Goal: Task Accomplishment & Management: Complete application form

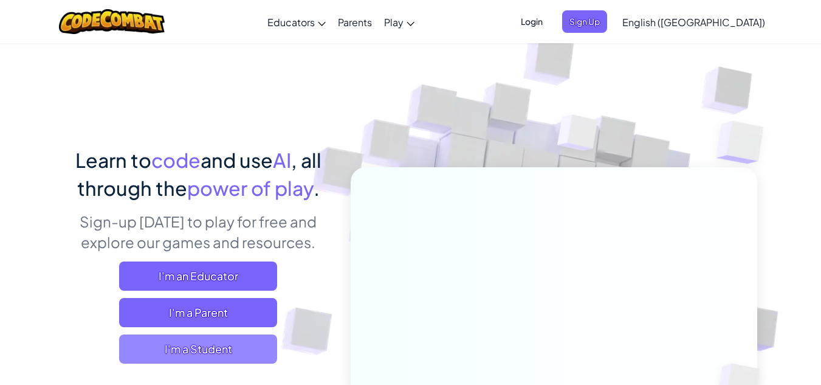
click at [209, 341] on span "I'm a Student" at bounding box center [198, 348] width 158 height 29
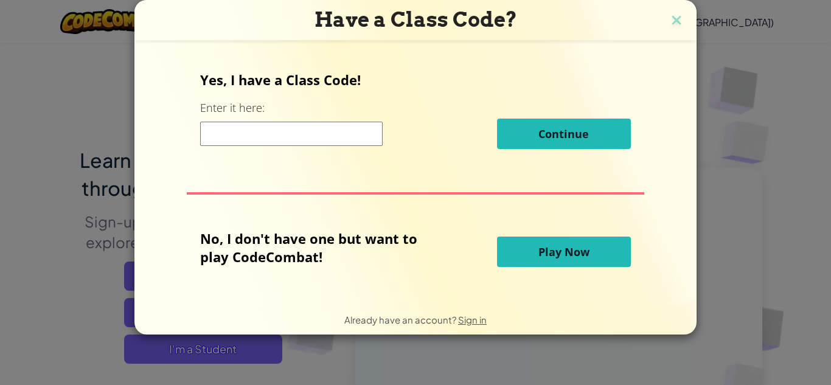
click at [543, 247] on span "Play Now" at bounding box center [563, 251] width 51 height 15
click at [584, 249] on span "Play Now" at bounding box center [563, 251] width 51 height 15
click at [606, 225] on div "Yes, I have a Class Code! Enter it here: Continue No, I don't have one but want…" at bounding box center [415, 172] width 537 height 238
click at [587, 249] on span "Play Now" at bounding box center [563, 251] width 51 height 15
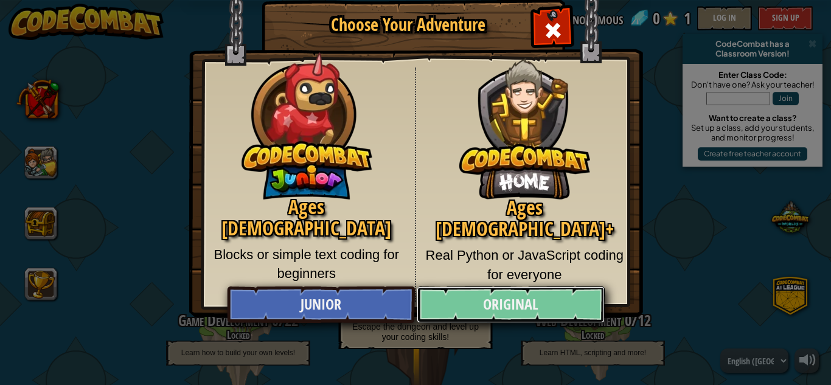
click at [524, 289] on link "Original" at bounding box center [509, 304] width 187 height 36
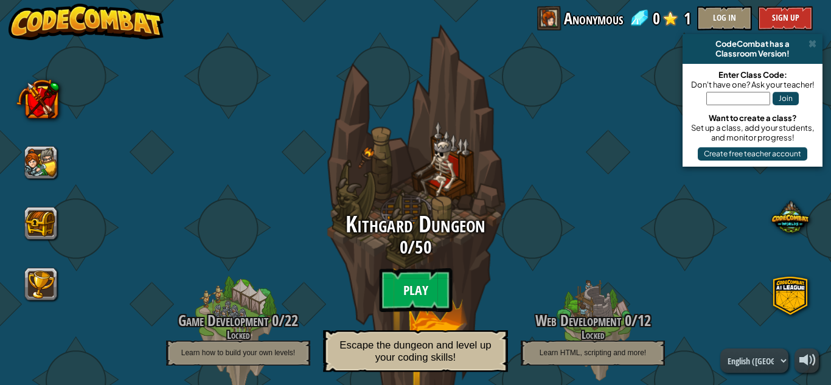
click at [405, 274] on btn "Play" at bounding box center [415, 290] width 73 height 44
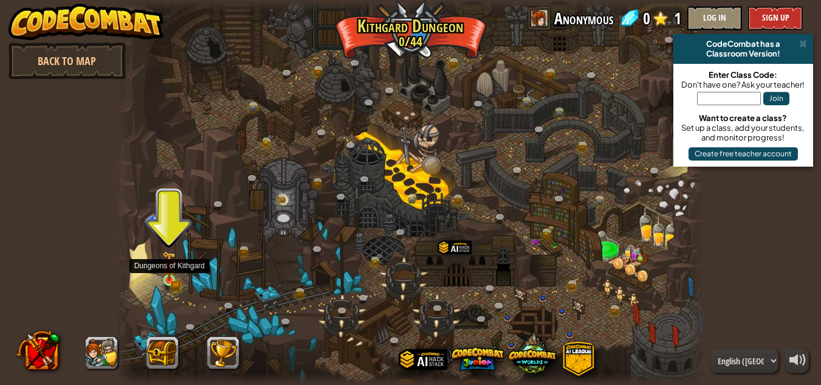
click at [170, 273] on img at bounding box center [169, 266] width 14 height 30
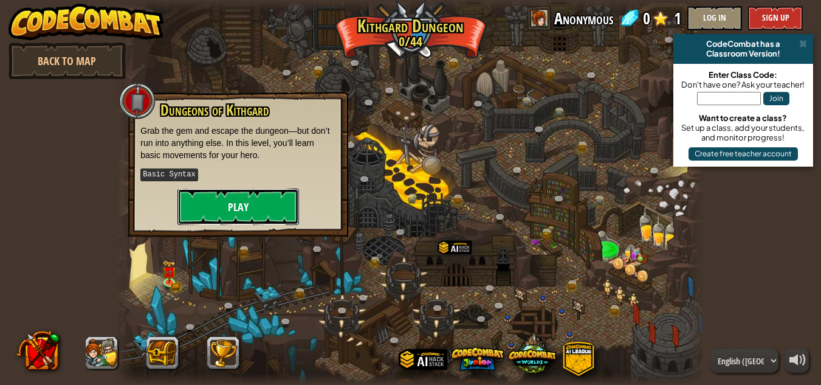
click at [267, 196] on button "Play" at bounding box center [239, 206] width 122 height 36
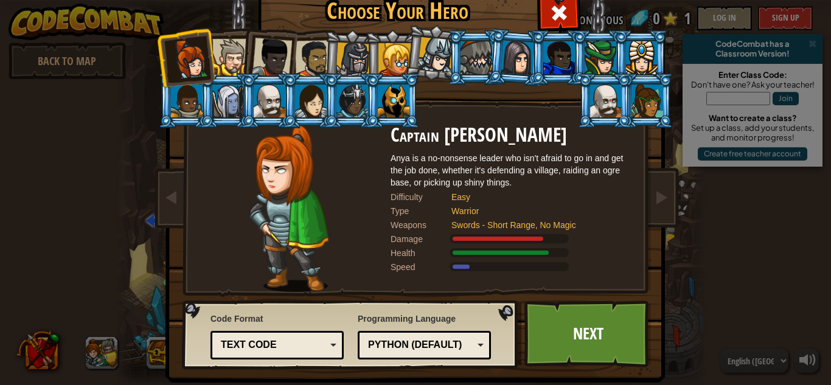
click at [237, 74] on li at bounding box center [226, 100] width 55 height 55
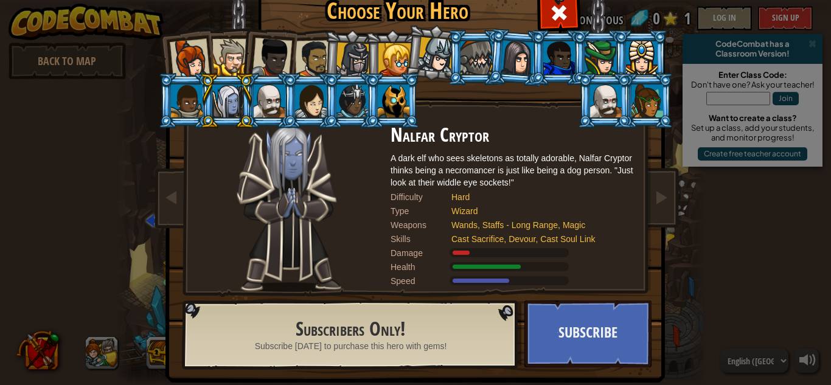
click at [216, 51] on div at bounding box center [230, 57] width 37 height 37
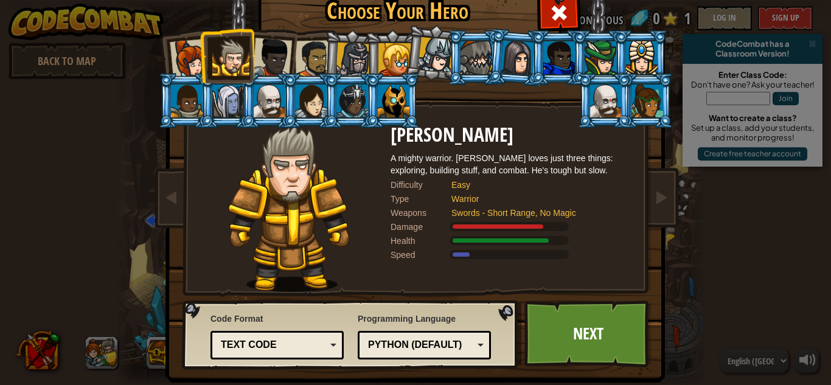
click at [307, 346] on div "Text code" at bounding box center [273, 345] width 105 height 14
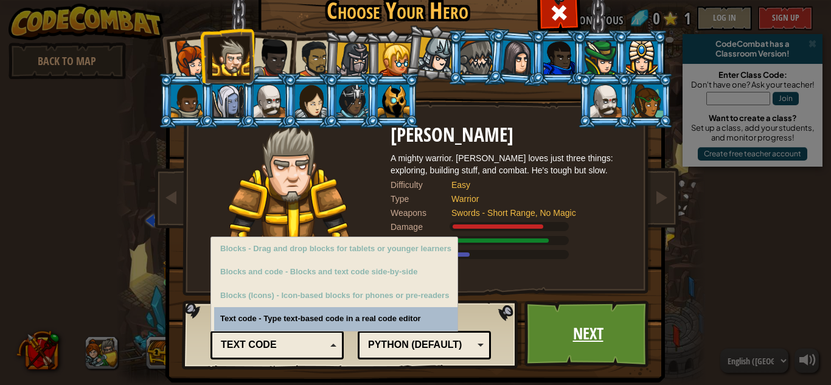
click at [550, 331] on link "Next" at bounding box center [587, 333] width 127 height 67
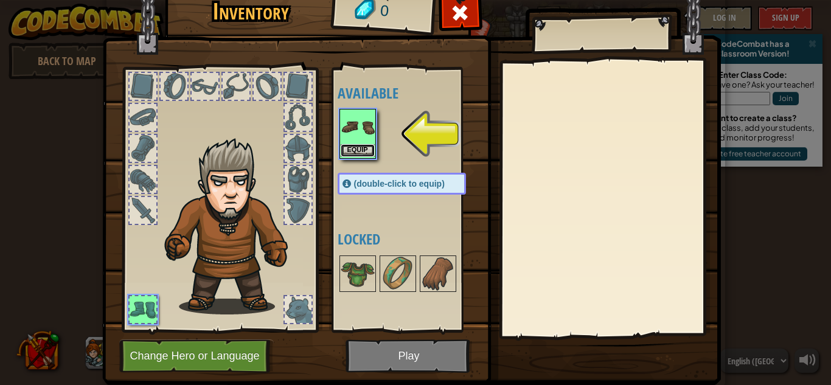
click at [346, 150] on button "Equip" at bounding box center [357, 150] width 34 height 13
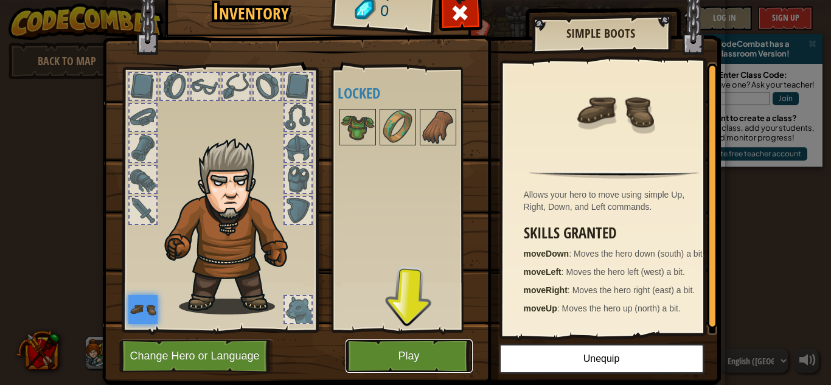
click at [405, 360] on button "Play" at bounding box center [408, 355] width 127 height 33
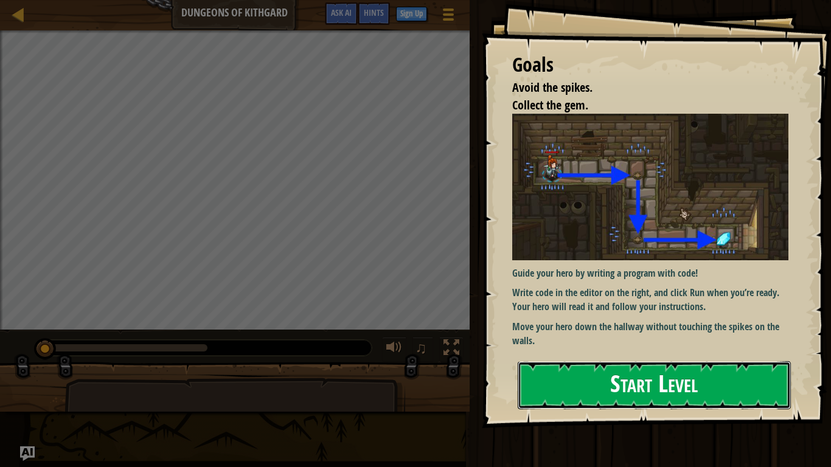
click at [688, 383] on button "Start Level" at bounding box center [653, 385] width 273 height 48
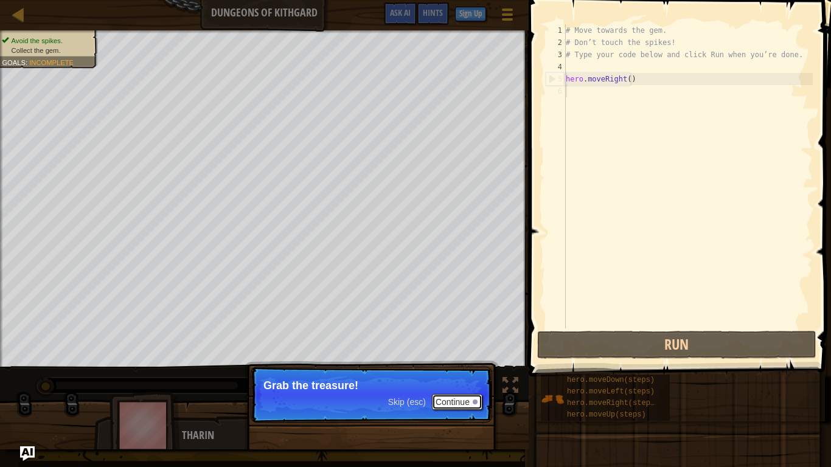
click at [463, 384] on button "Continue" at bounding box center [457, 402] width 50 height 16
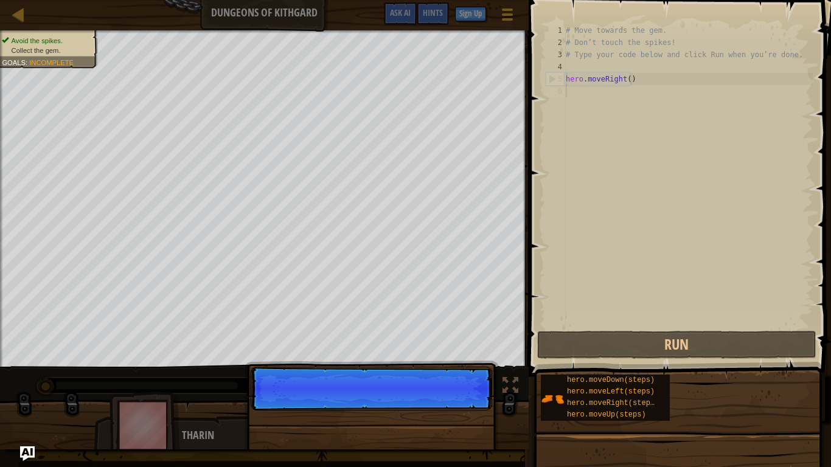
scroll to position [5, 0]
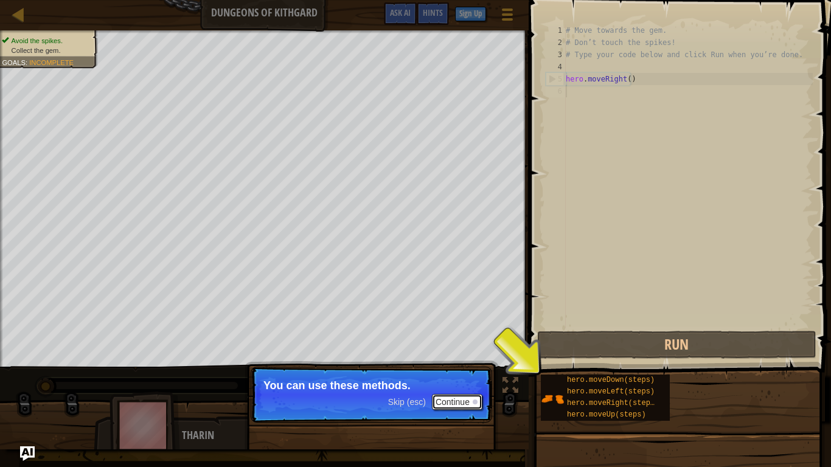
click at [469, 384] on button "Continue" at bounding box center [457, 402] width 50 height 16
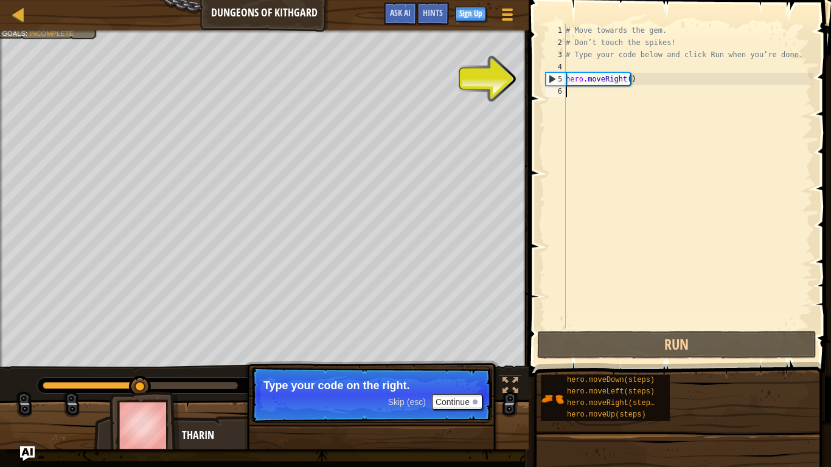
click at [461, 384] on p "Skip (esc) Continue Type your code on the right." at bounding box center [370, 395] width 241 height 56
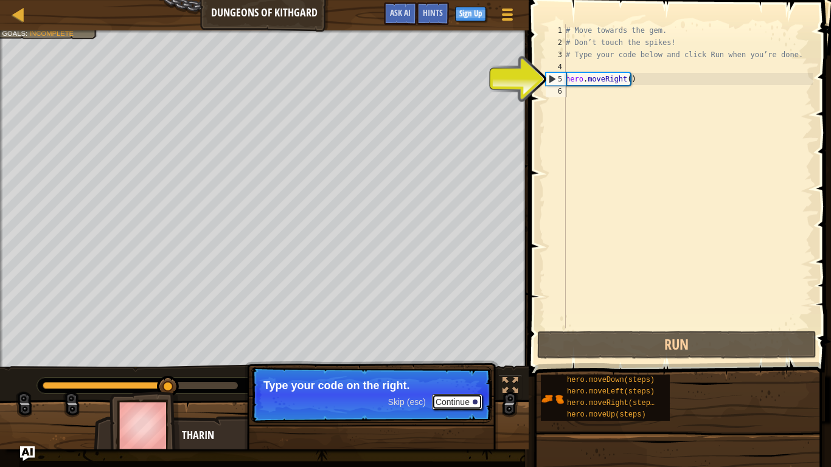
click at [460, 384] on button "Continue" at bounding box center [457, 402] width 50 height 16
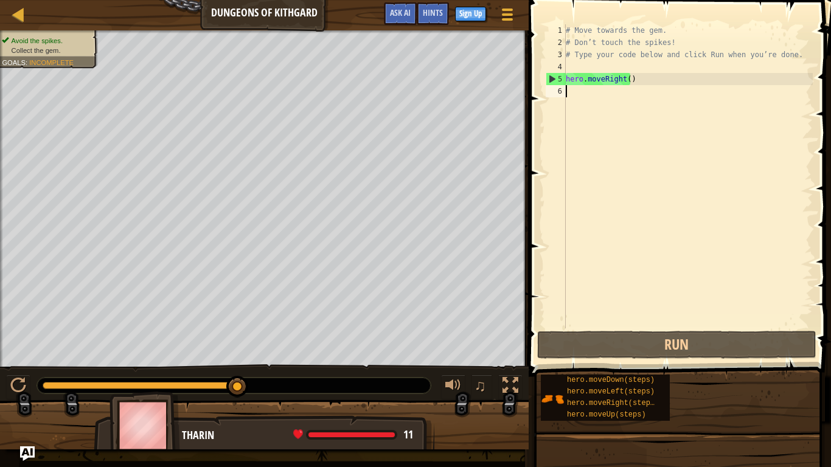
type textarea "h"
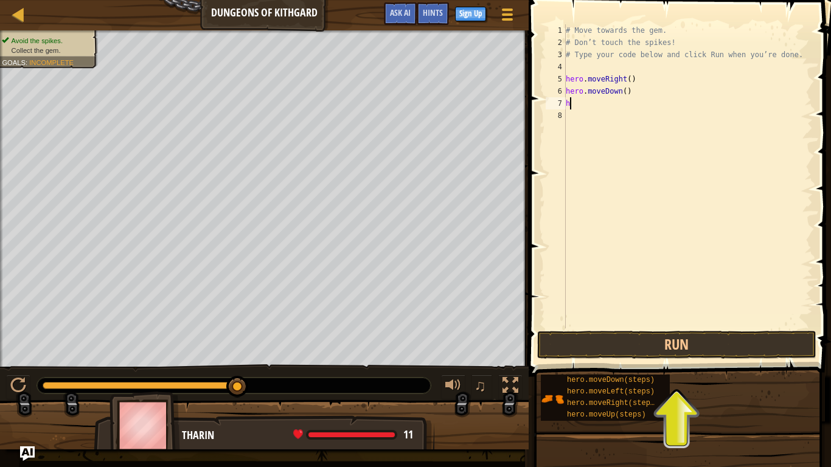
type textarea "he"
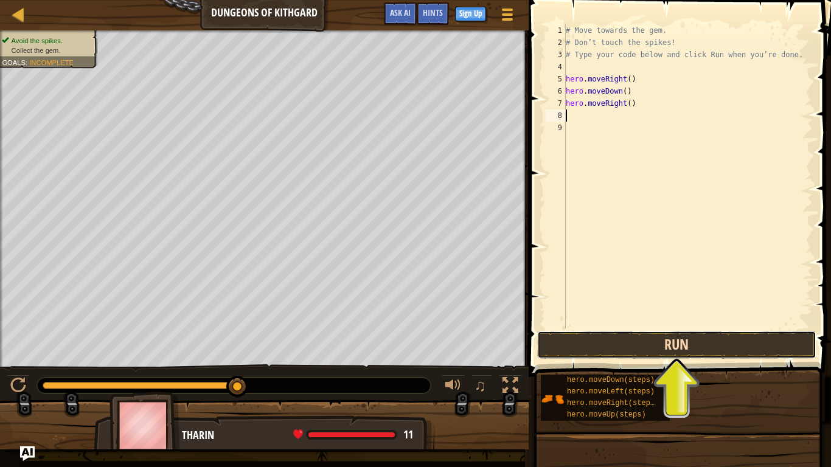
click at [707, 334] on button "Run" at bounding box center [676, 345] width 279 height 28
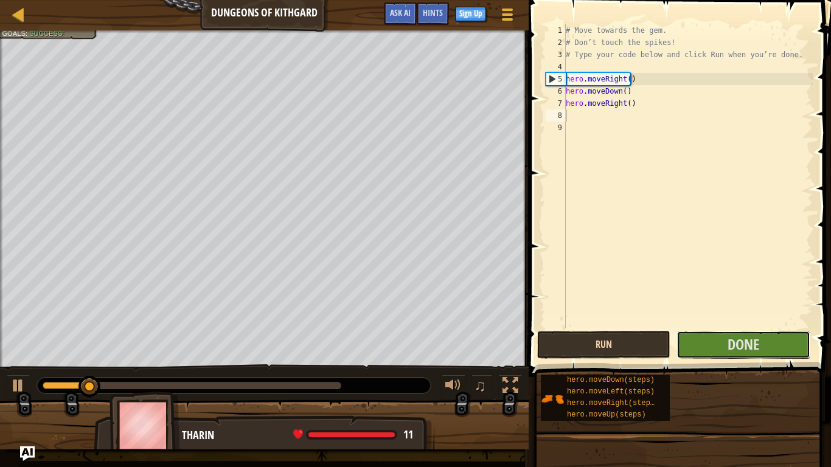
click at [707, 334] on button "Done" at bounding box center [742, 345] width 133 height 28
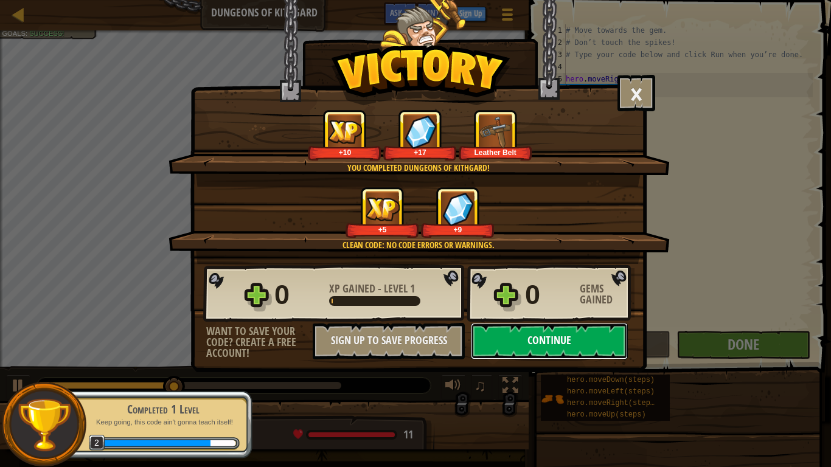
click at [565, 334] on button "Continue" at bounding box center [549, 341] width 157 height 36
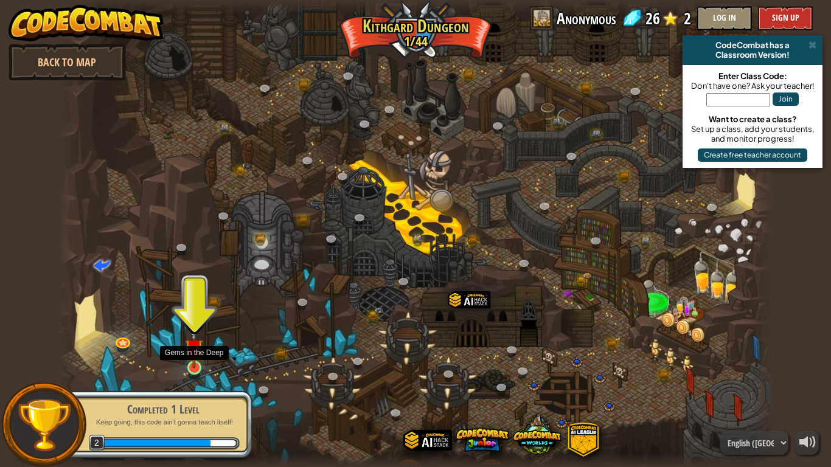
click at [193, 368] on img at bounding box center [194, 347] width 18 height 41
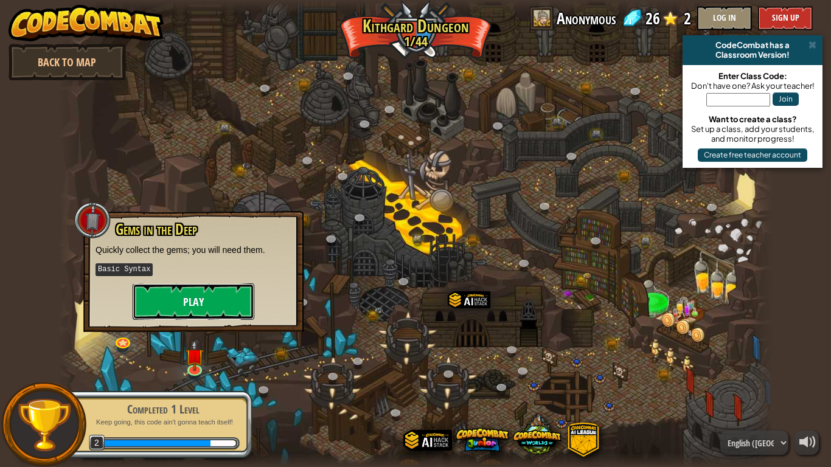
click at [224, 309] on button "Play" at bounding box center [194, 301] width 122 height 36
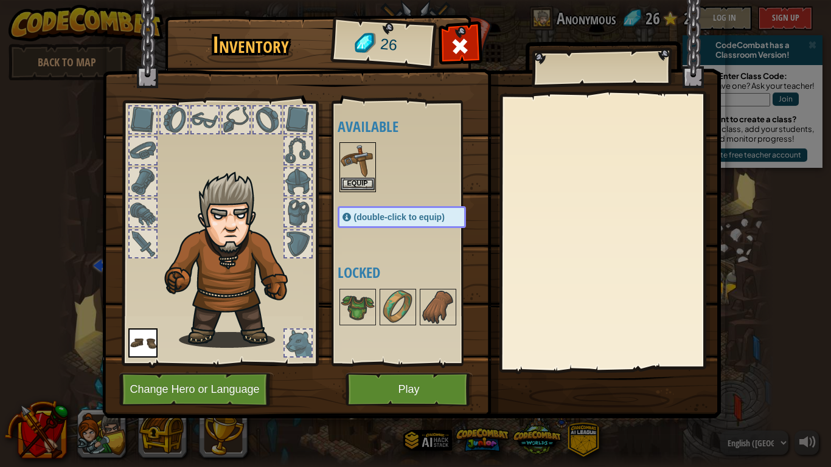
click at [351, 176] on img at bounding box center [357, 160] width 34 height 34
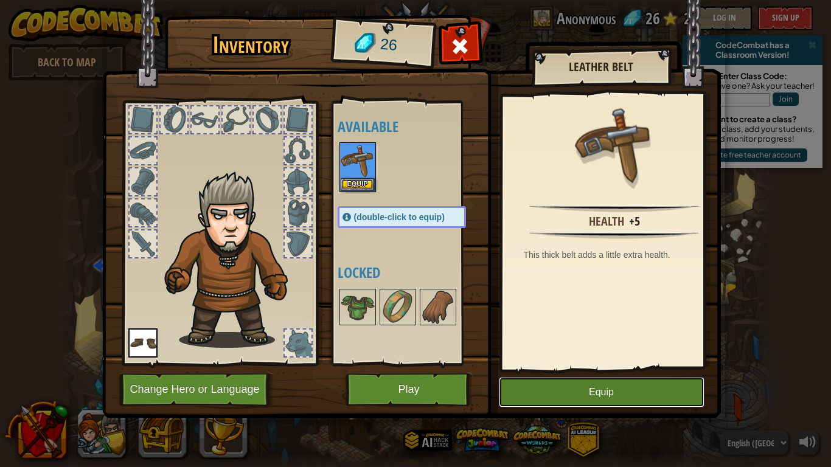
click at [614, 384] on button "Equip" at bounding box center [602, 392] width 206 height 30
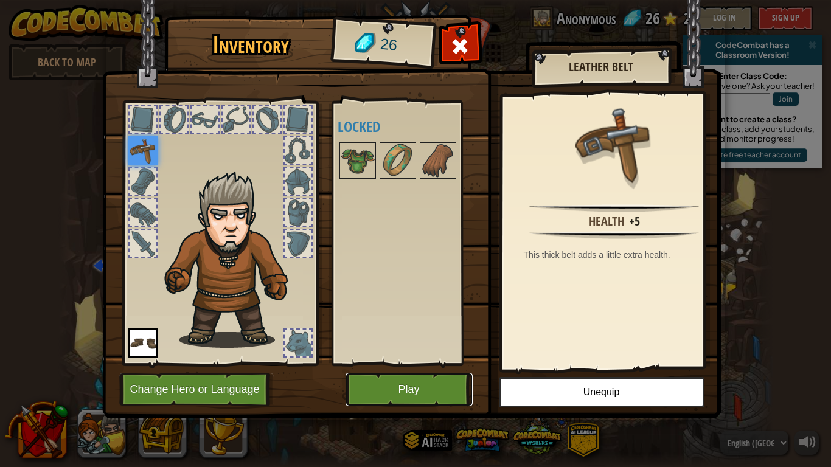
click at [430, 384] on button "Play" at bounding box center [408, 389] width 127 height 33
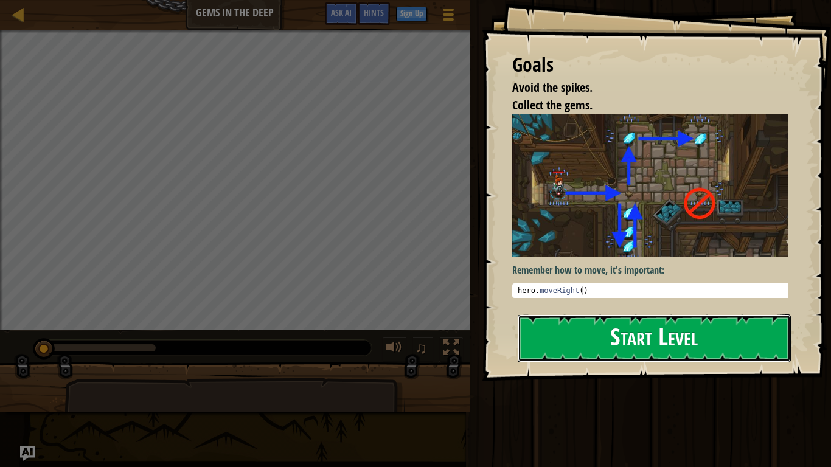
click at [717, 330] on button "Start Level" at bounding box center [653, 338] width 273 height 48
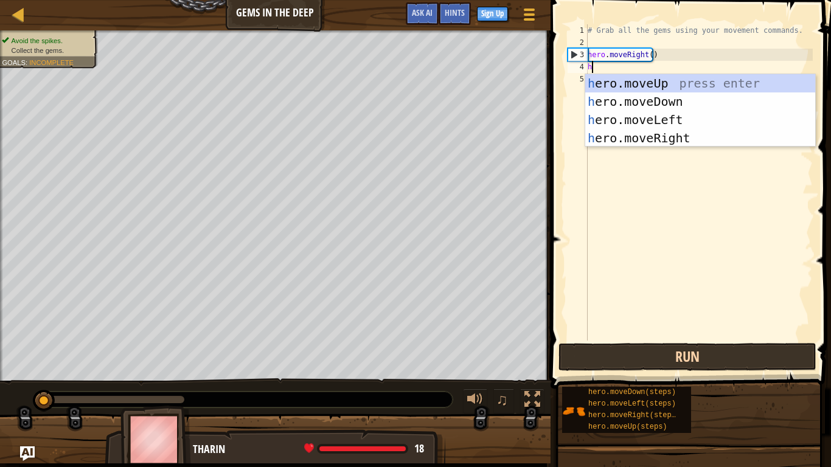
scroll to position [5, 0]
type textarea "he"
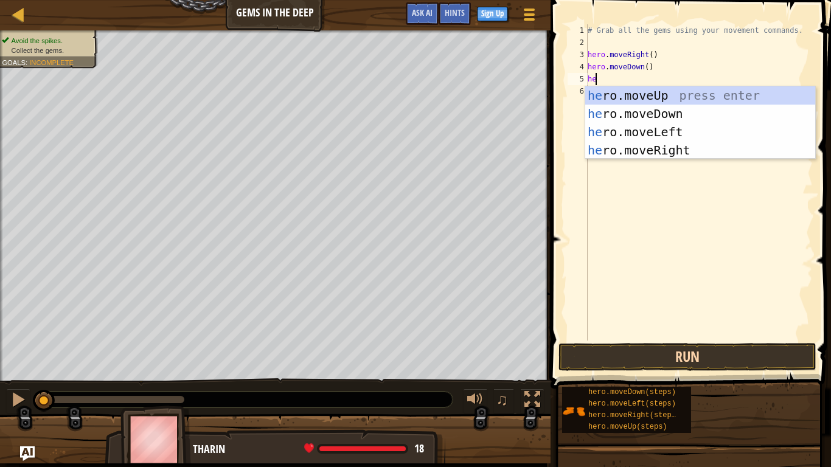
type textarea "her"
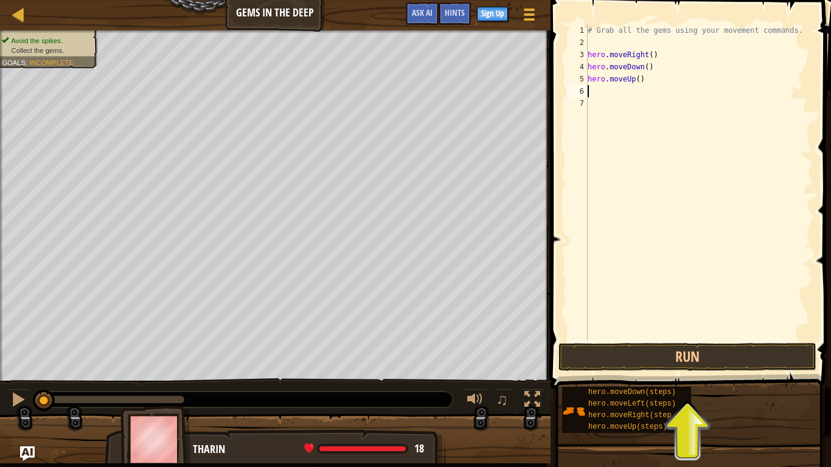
type textarea "hero.moveUp()"
drag, startPoint x: 635, startPoint y: 78, endPoint x: 620, endPoint y: 106, distance: 32.1
click at [620, 106] on div "# Grab all the gems using your movement commands. hero . moveRight ( ) hero . m…" at bounding box center [698, 194] width 227 height 340
click at [632, 75] on div "# Grab all the gems using your movement commands. hero . moveRight ( ) hero . m…" at bounding box center [698, 194] width 227 height 340
click at [634, 81] on div "# Grab all the gems using your movement commands. hero . moveRight ( ) hero . m…" at bounding box center [698, 194] width 227 height 340
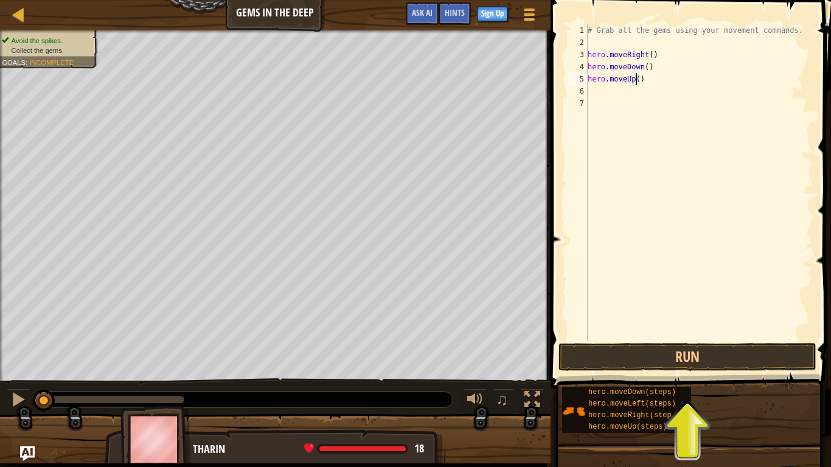
type textarea "hero.moveUp(2)"
click at [599, 85] on div "# Grab all the gems using your movement commands. hero . moveRight ( ) hero . m…" at bounding box center [698, 194] width 227 height 340
type textarea "he"
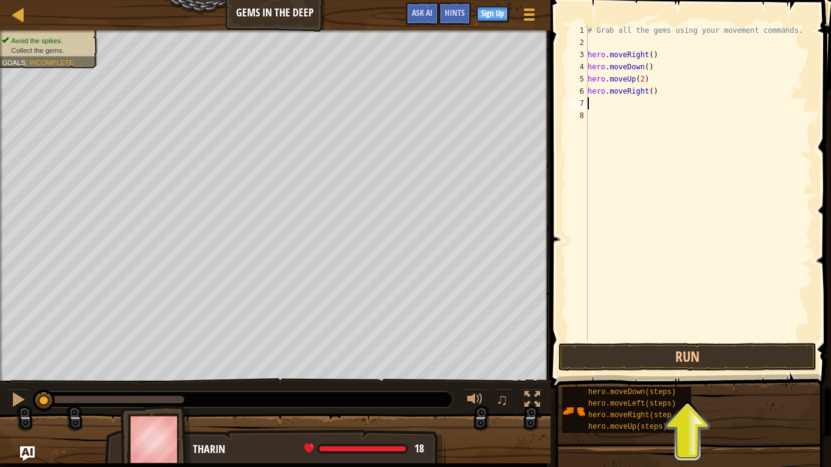
type textarea "g"
type textarea "h"
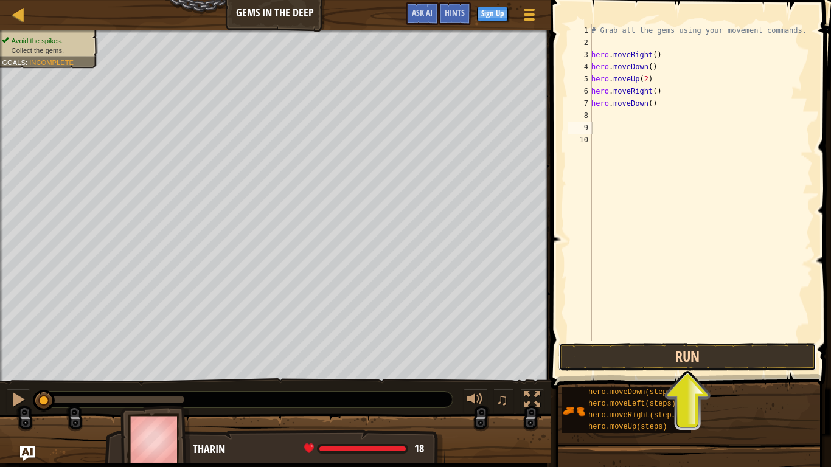
click at [696, 358] on button "Run" at bounding box center [687, 357] width 258 height 28
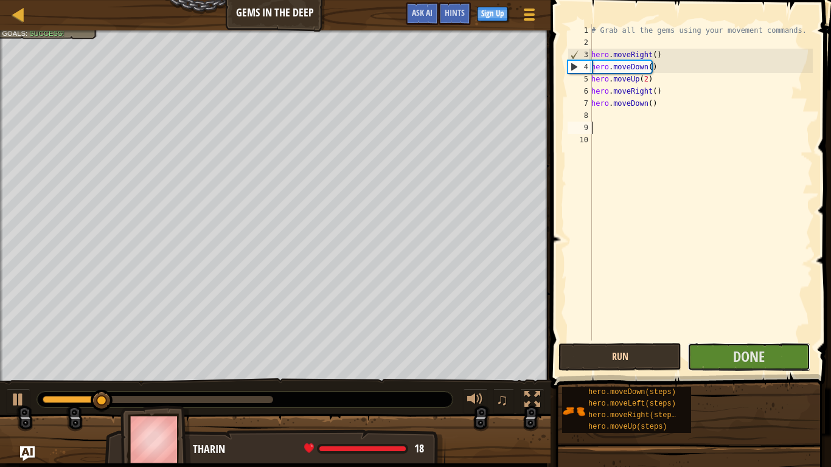
click at [696, 358] on button "Done" at bounding box center [748, 357] width 123 height 28
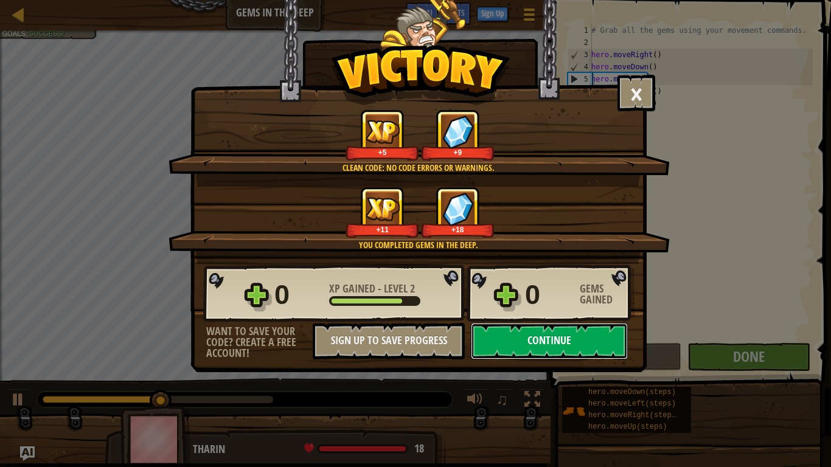
click at [500, 350] on button "Continue" at bounding box center [549, 341] width 157 height 36
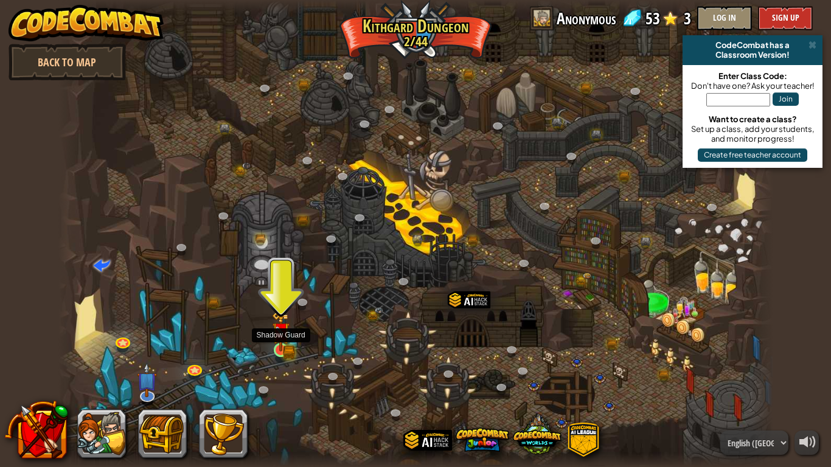
click at [283, 348] on img at bounding box center [281, 331] width 18 height 40
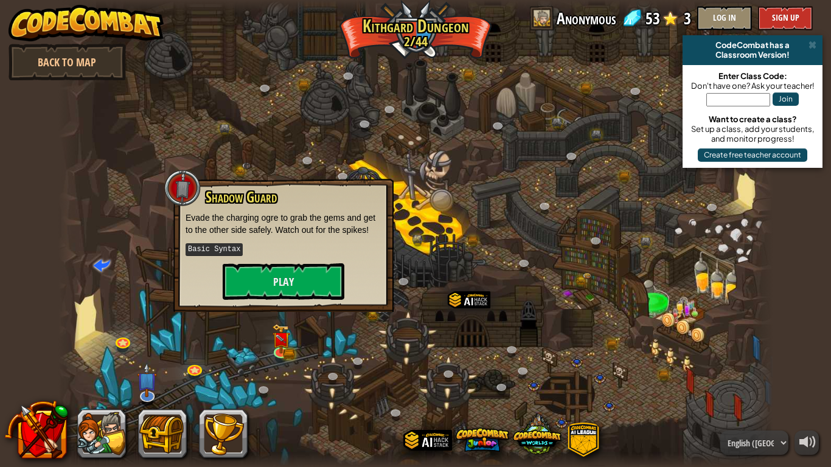
click at [298, 302] on div "Shadow Guard Evade the charging ogre to grab the gems and get to the other side…" at bounding box center [283, 245] width 220 height 133
click at [299, 274] on button "Play" at bounding box center [284, 281] width 122 height 36
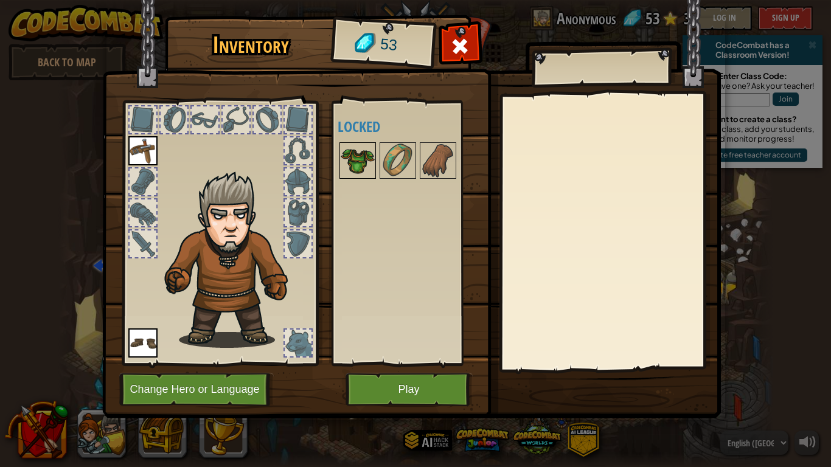
click at [363, 157] on img at bounding box center [357, 160] width 34 height 34
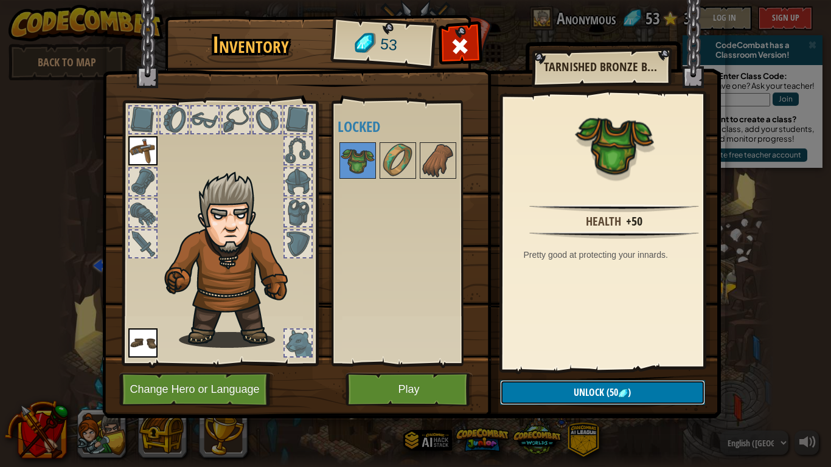
click at [588, 382] on button "Unlock (50 )" at bounding box center [602, 392] width 205 height 25
drag, startPoint x: 588, startPoint y: 382, endPoint x: 582, endPoint y: 370, distance: 12.8
click at [582, 370] on div "Inventory 53 Available Equip Equip (double-click to equip) Locked Tarnished Bro…" at bounding box center [415, 218] width 618 height 401
click at [599, 384] on button "Unlock" at bounding box center [602, 392] width 205 height 25
click at [599, 384] on button "Confirm" at bounding box center [602, 392] width 205 height 25
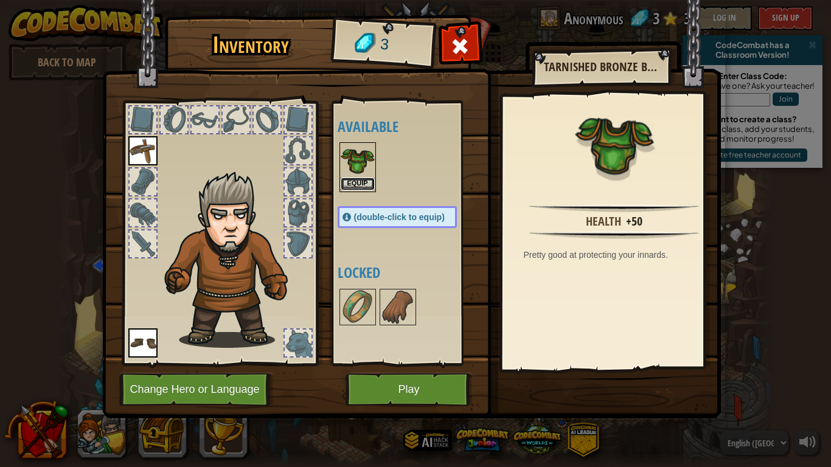
click at [362, 179] on button "Equip" at bounding box center [357, 184] width 34 height 13
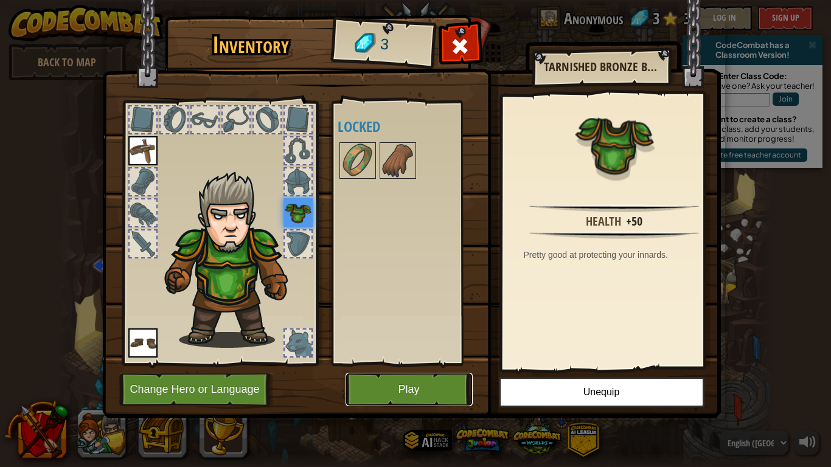
click at [423, 384] on button "Play" at bounding box center [408, 389] width 127 height 33
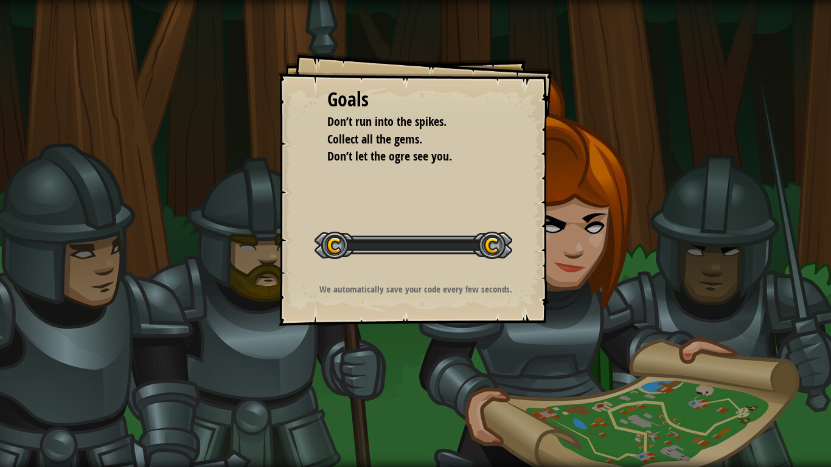
click at [423, 384] on div "Goals Don’t run into the spikes. Collect all the gems. Don’t let the ogre see y…" at bounding box center [415, 233] width 831 height 467
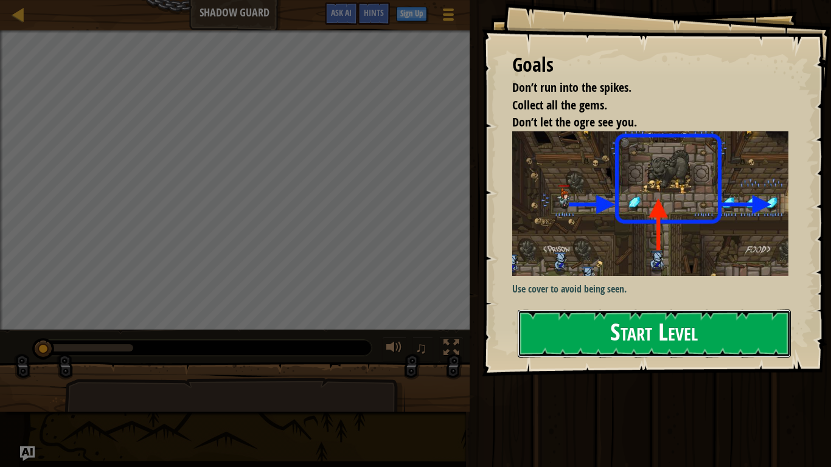
click at [705, 344] on button "Start Level" at bounding box center [653, 333] width 273 height 48
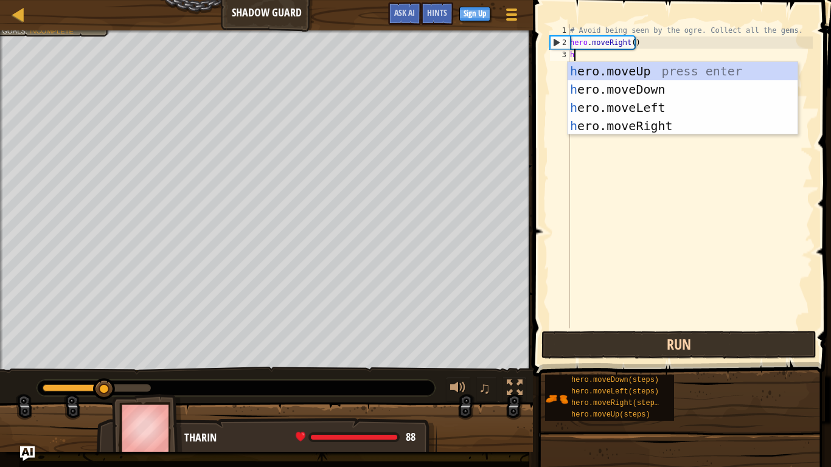
type textarea "h"
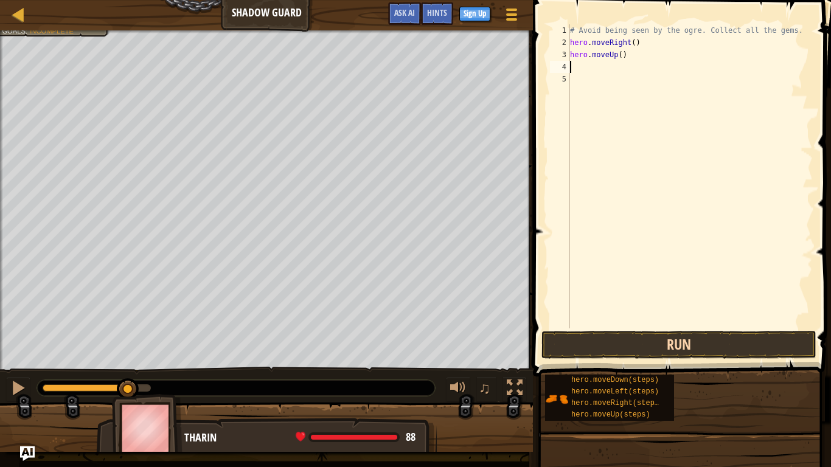
type textarea "h"
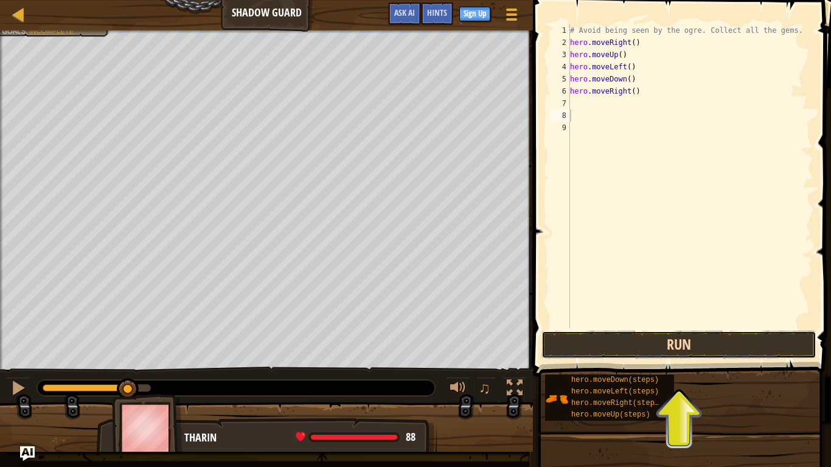
click at [701, 340] on button "Run" at bounding box center [678, 345] width 275 height 28
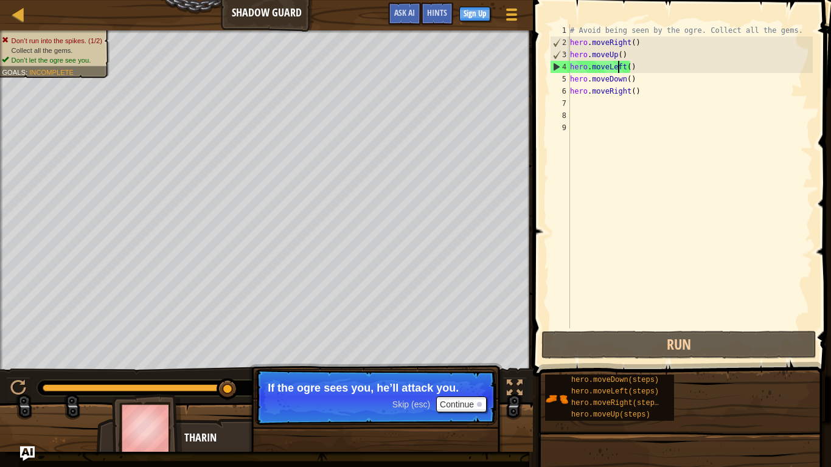
click at [618, 61] on div "# Avoid being seen by the ogre. Collect all the gems. hero . moveRight ( ) hero…" at bounding box center [689, 188] width 245 height 328
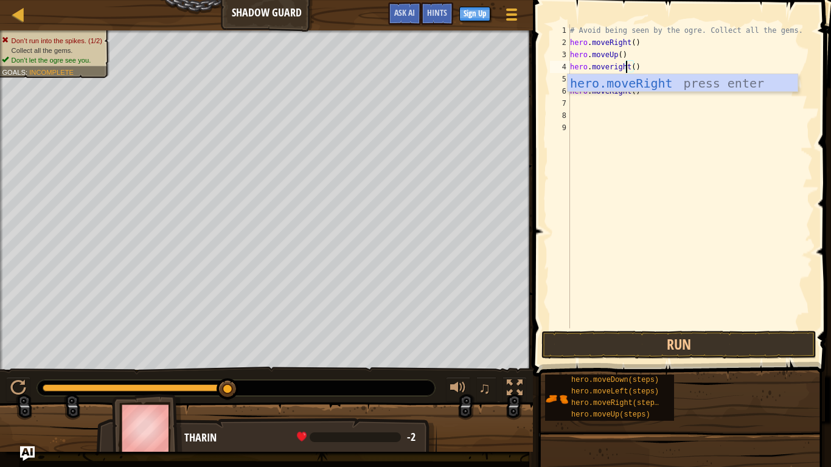
scroll to position [5, 4]
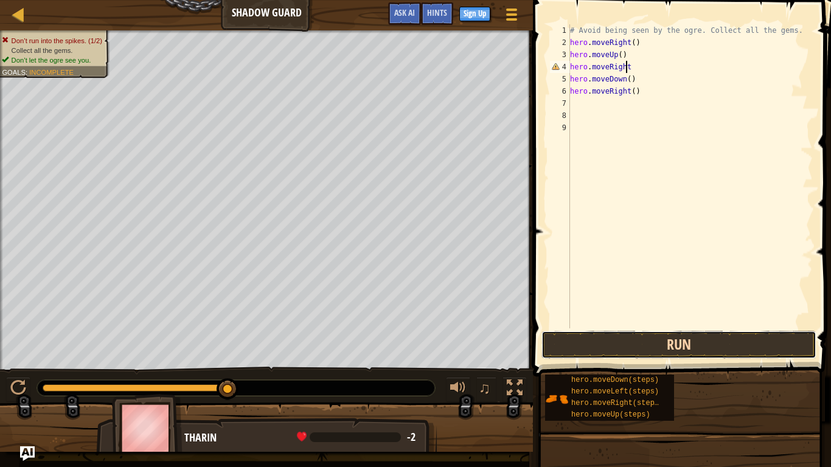
click at [706, 348] on button "Run" at bounding box center [678, 345] width 275 height 28
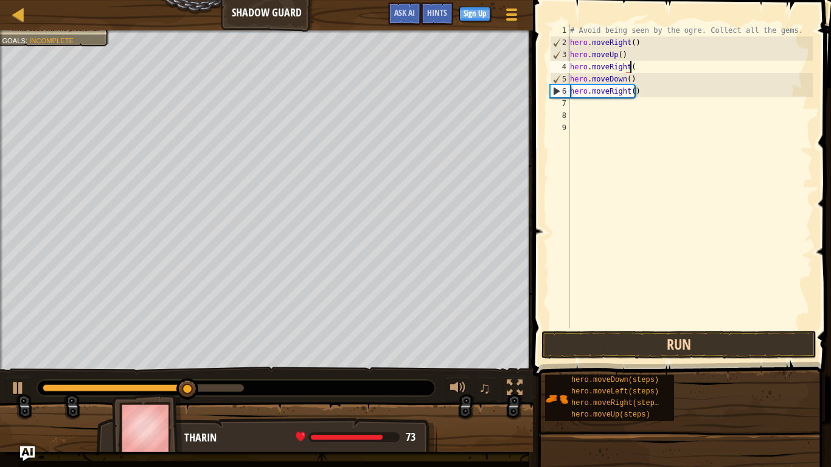
type textarea "hero.moveRight()"
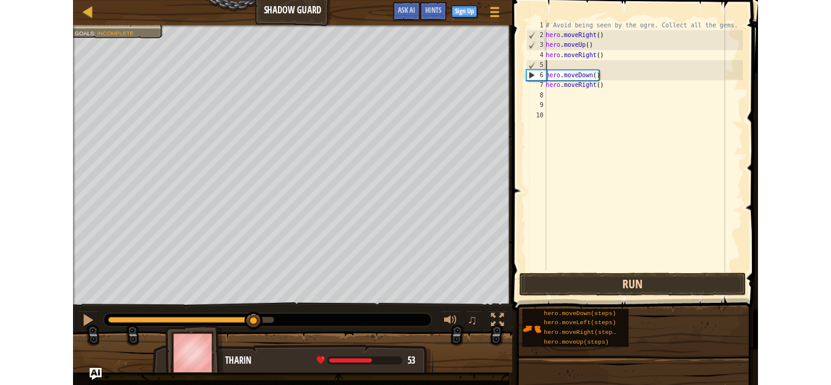
scroll to position [5, 0]
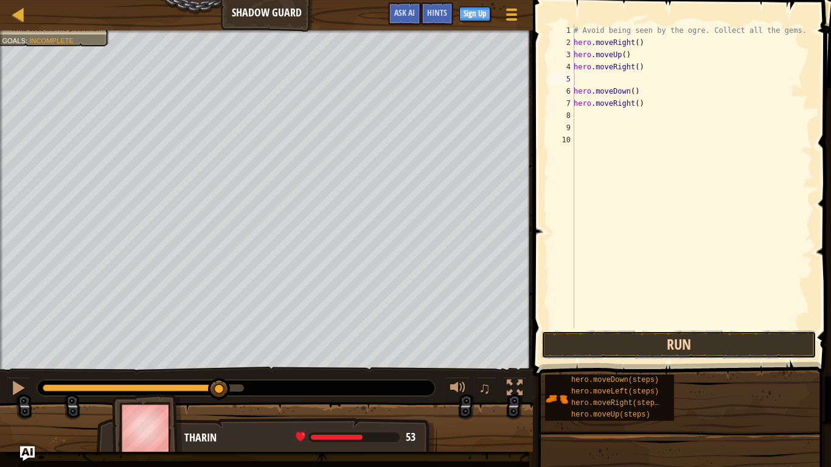
click at [711, 339] on button "Run" at bounding box center [678, 345] width 275 height 28
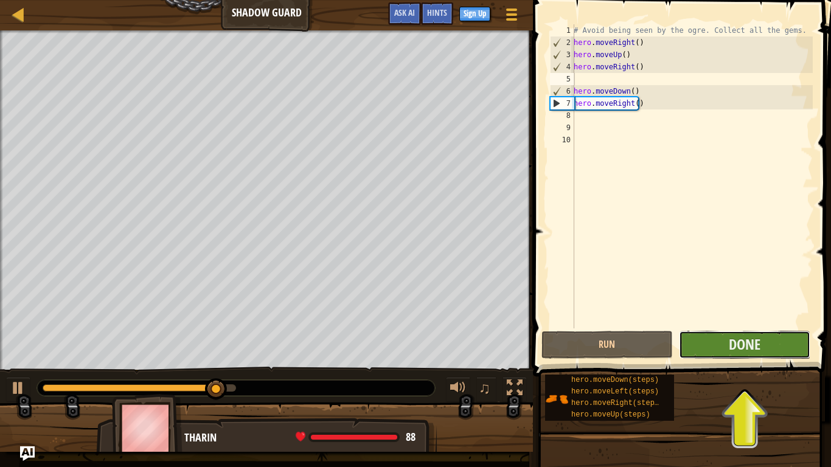
click at [713, 346] on button "Done" at bounding box center [744, 345] width 131 height 28
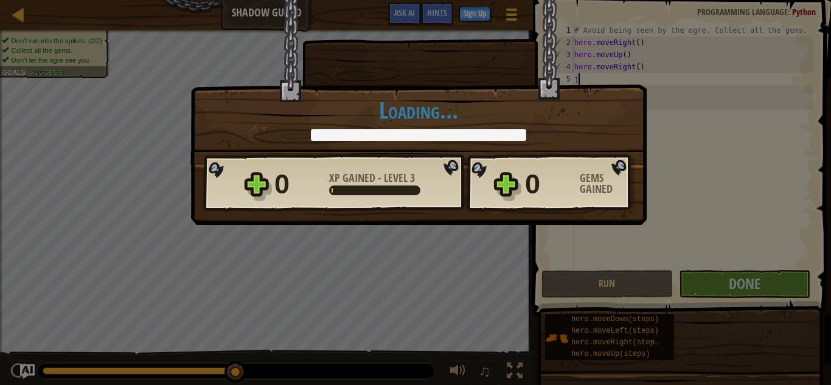
type textarea "j"
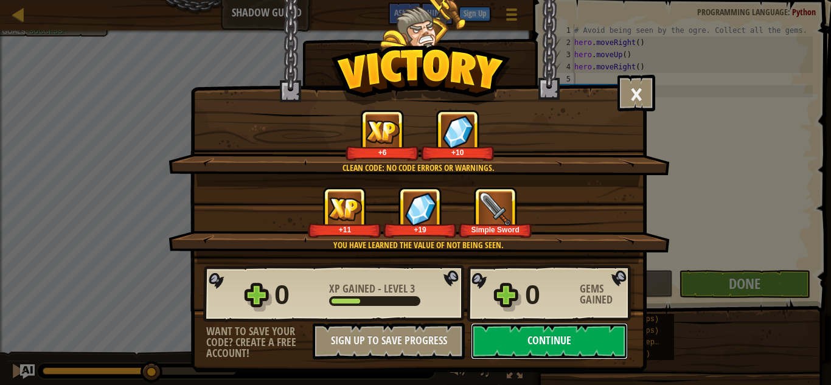
click at [553, 327] on button "Continue" at bounding box center [549, 341] width 157 height 36
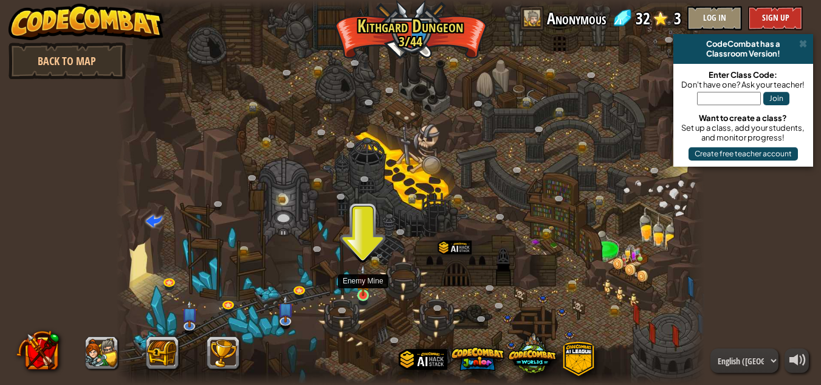
click at [363, 283] on img at bounding box center [363, 280] width 14 height 32
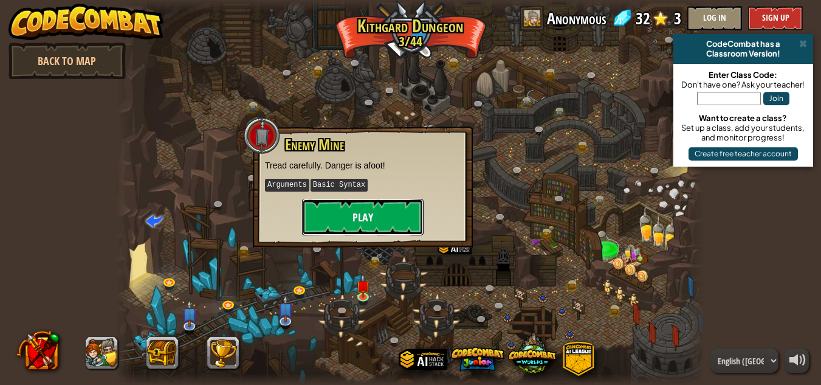
click at [390, 215] on button "Play" at bounding box center [363, 217] width 122 height 36
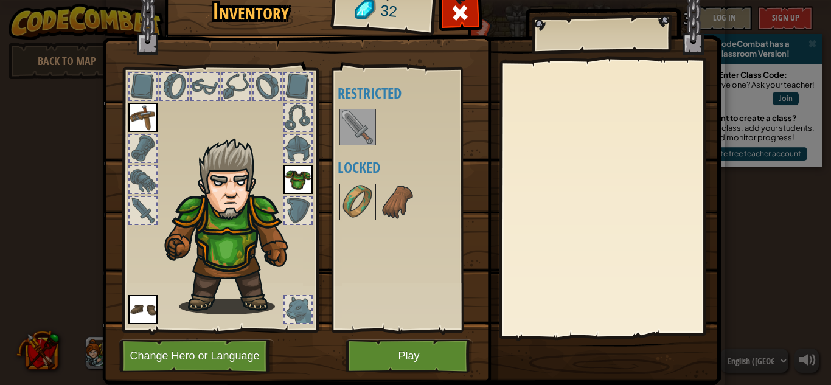
click at [361, 134] on img at bounding box center [357, 127] width 34 height 34
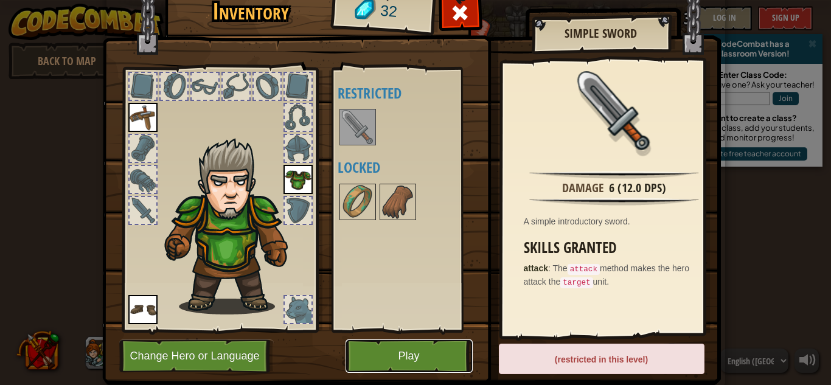
click at [403, 346] on button "Play" at bounding box center [408, 355] width 127 height 33
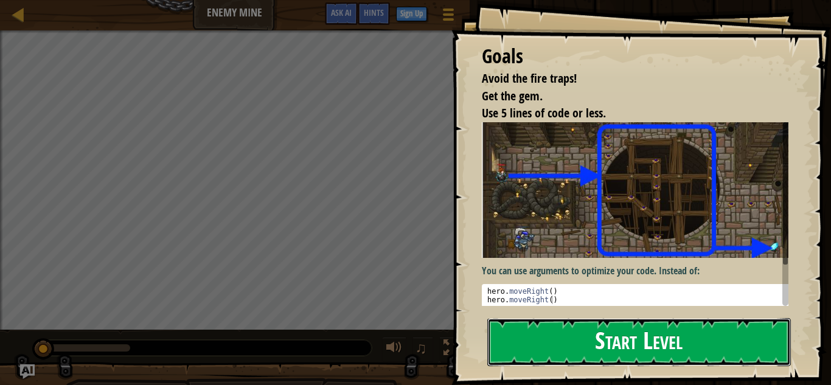
click at [695, 347] on button "Start Level" at bounding box center [638, 342] width 303 height 48
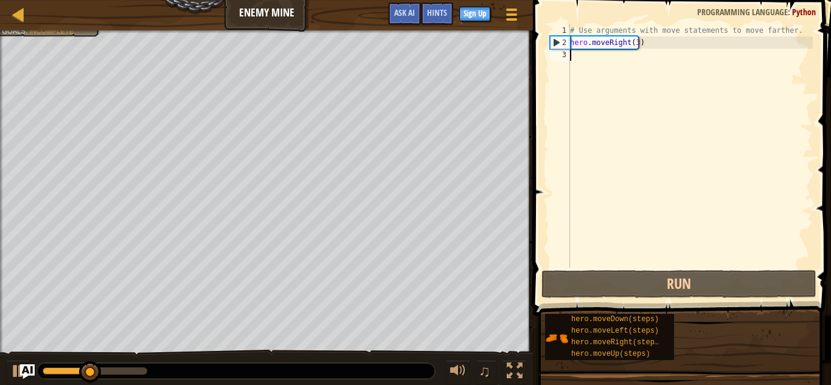
type textarea "h"
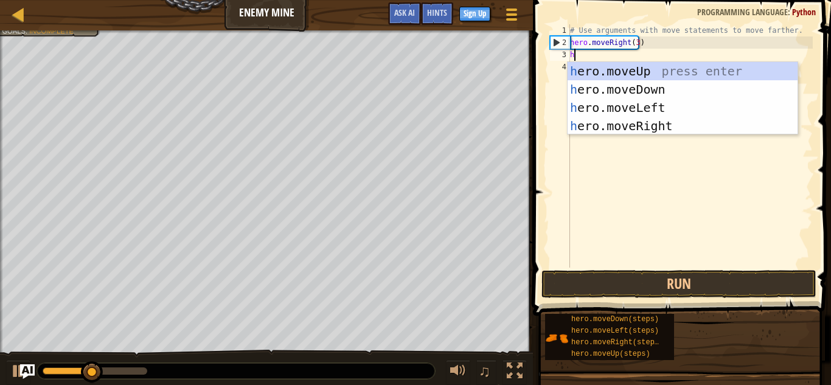
scroll to position [5, 0]
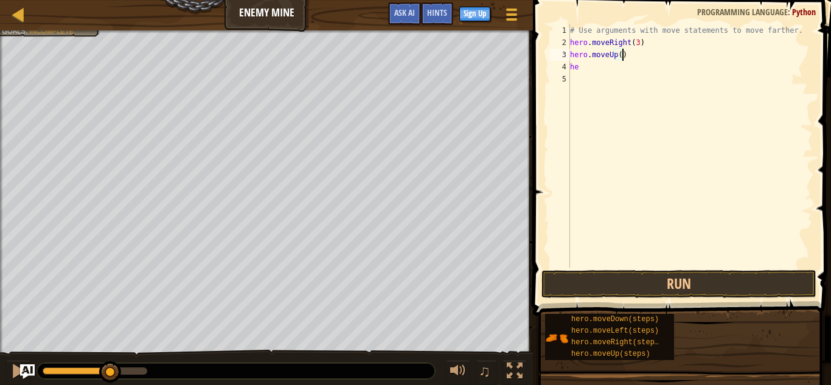
type textarea "hero.moveUp("
type textarea "0"
type textarea "hero.moveUp()"
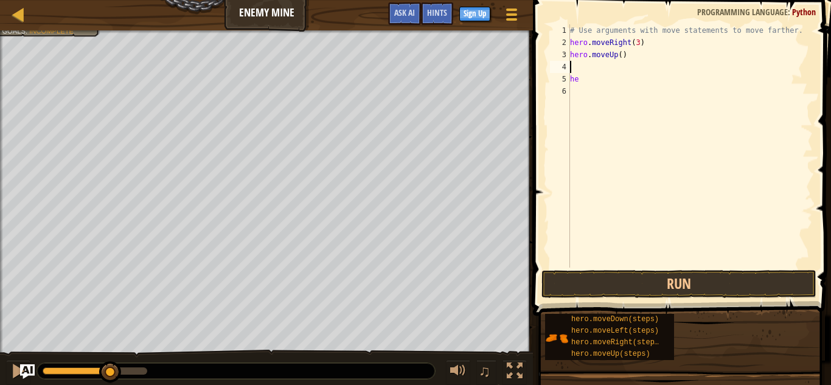
type textarea "he"
type textarea "e"
type textarea "h"
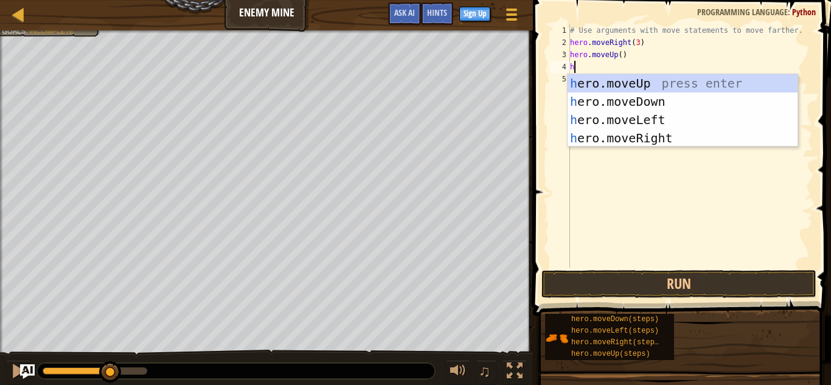
type textarea "he"
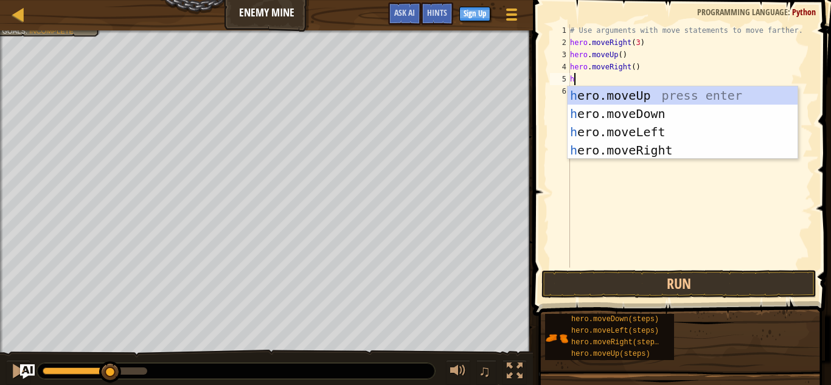
type textarea "he"
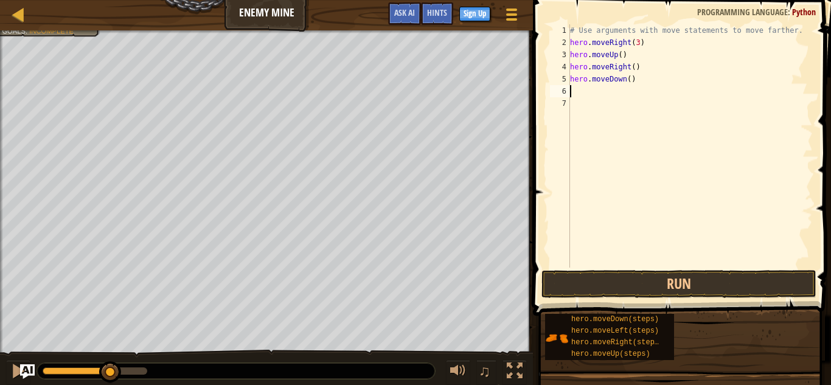
type textarea "hero.moveDown()"
type textarea "3"
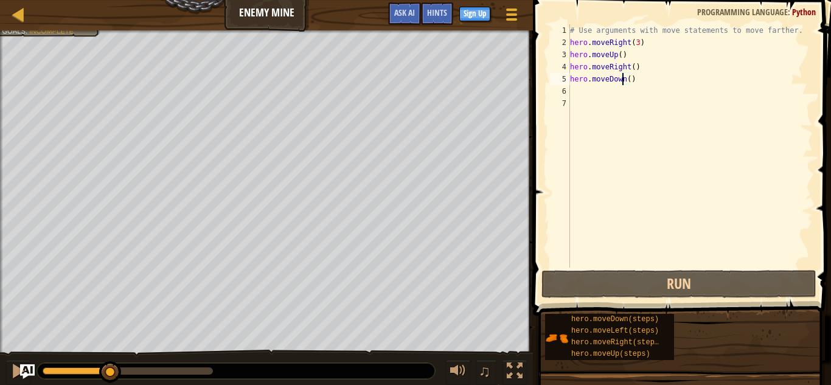
scroll to position [5, 4]
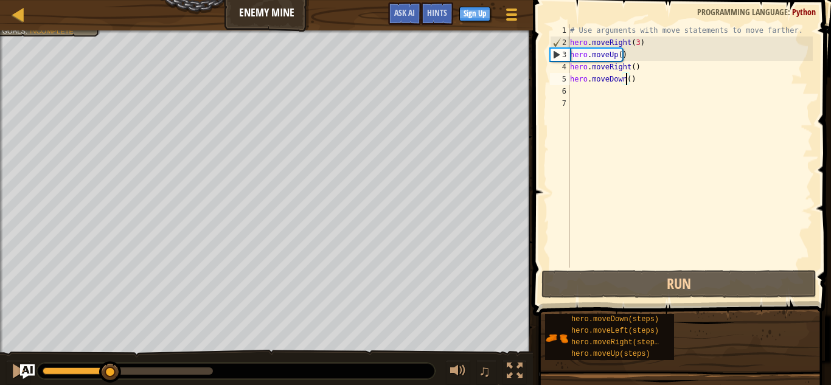
type textarea "hero.moveDown(3)"
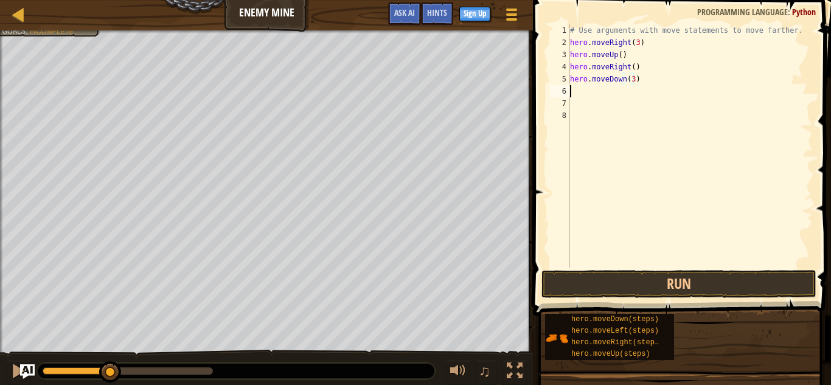
scroll to position [5, 0]
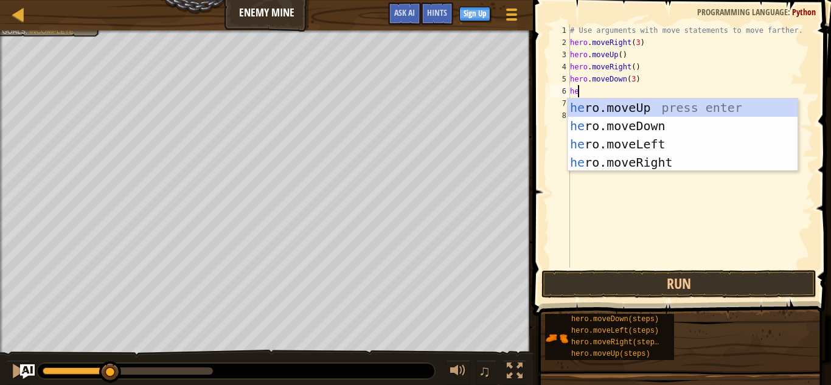
type textarea "her"
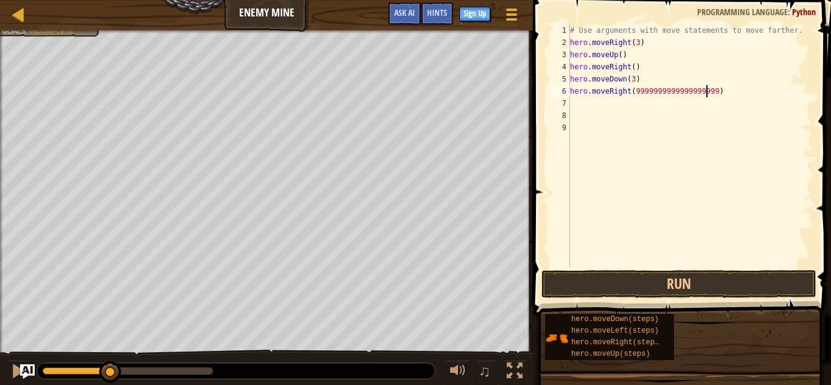
scroll to position [5, 12]
type textarea "hero.moveRight(999999999999999999999)"
click at [751, 283] on button "Run" at bounding box center [678, 284] width 275 height 28
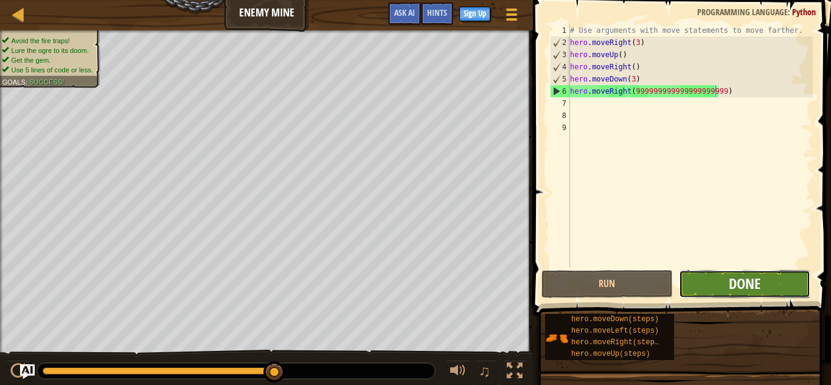
drag, startPoint x: 750, startPoint y: 286, endPoint x: 758, endPoint y: 282, distance: 9.3
click at [758, 282] on span "Done" at bounding box center [744, 283] width 32 height 19
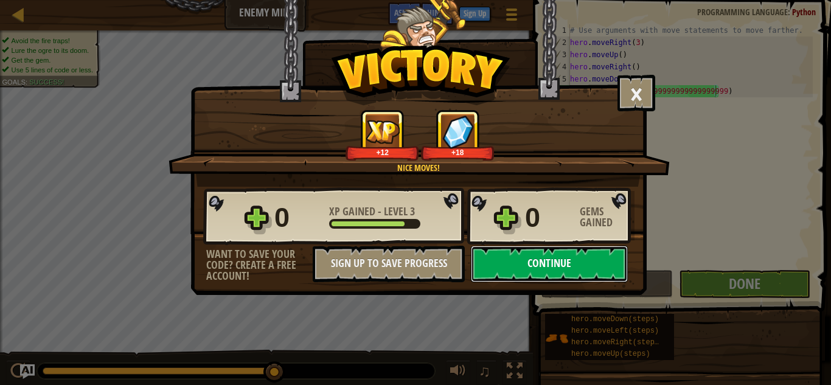
click at [562, 260] on button "Continue" at bounding box center [549, 264] width 157 height 36
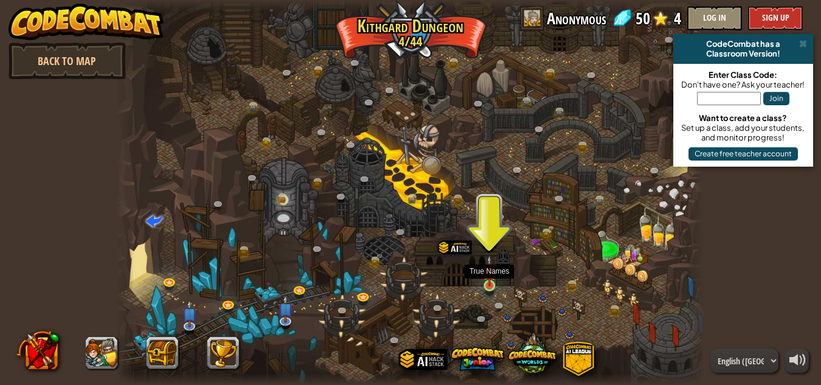
click at [491, 275] on img at bounding box center [490, 271] width 14 height 32
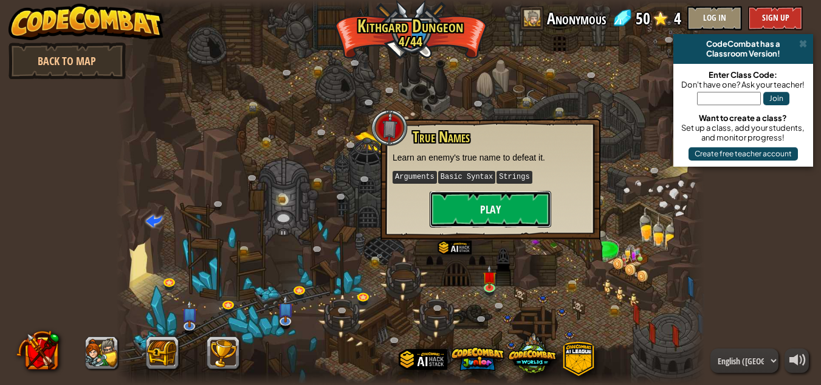
click at [513, 209] on button "Play" at bounding box center [491, 209] width 122 height 36
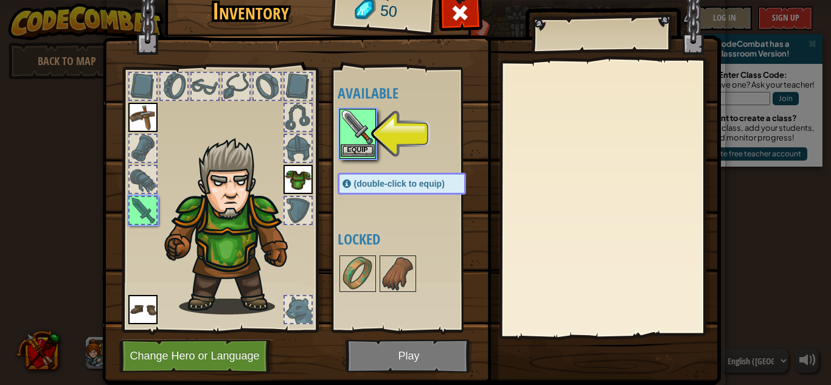
click at [349, 143] on img at bounding box center [357, 127] width 34 height 34
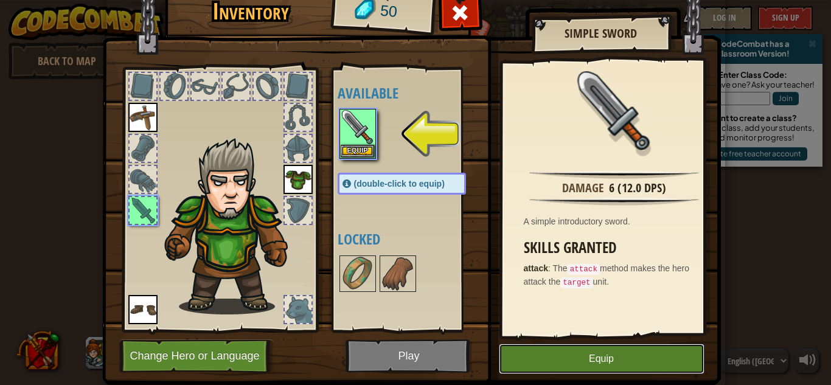
click at [594, 356] on button "Equip" at bounding box center [602, 359] width 206 height 30
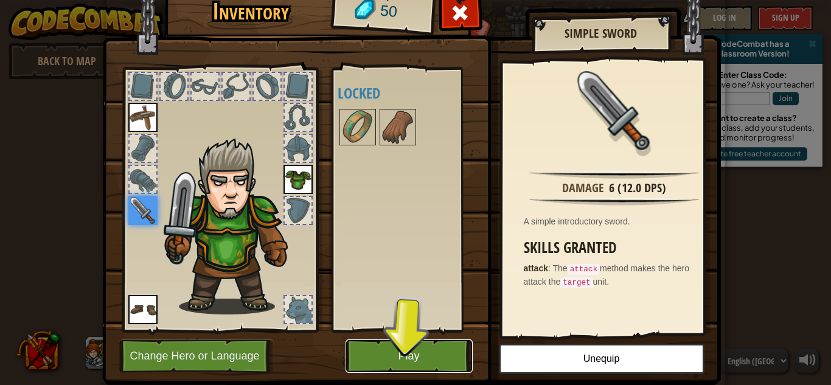
click at [412, 349] on button "Play" at bounding box center [408, 355] width 127 height 33
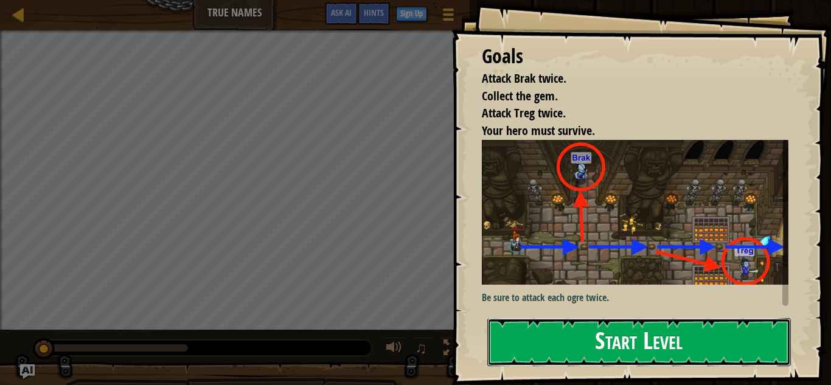
click at [736, 336] on button "Start Level" at bounding box center [638, 342] width 303 height 48
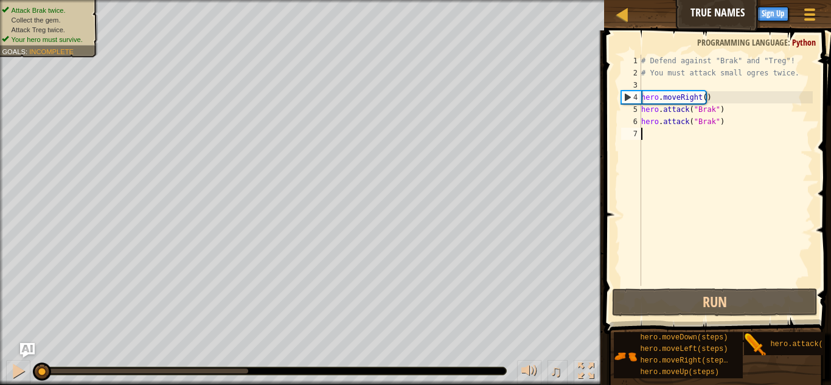
type textarea "he"
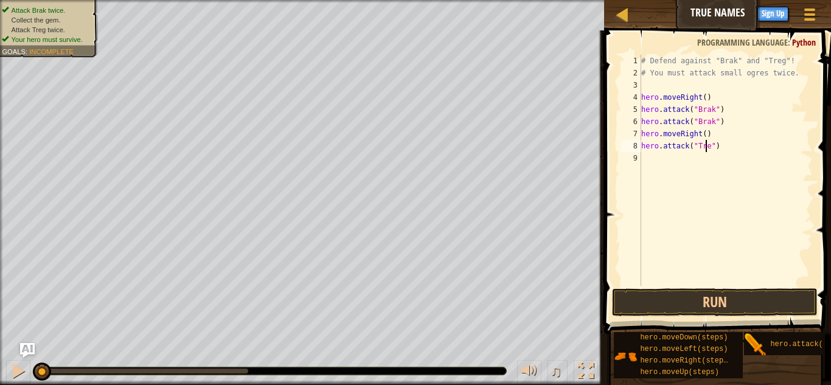
scroll to position [5, 5]
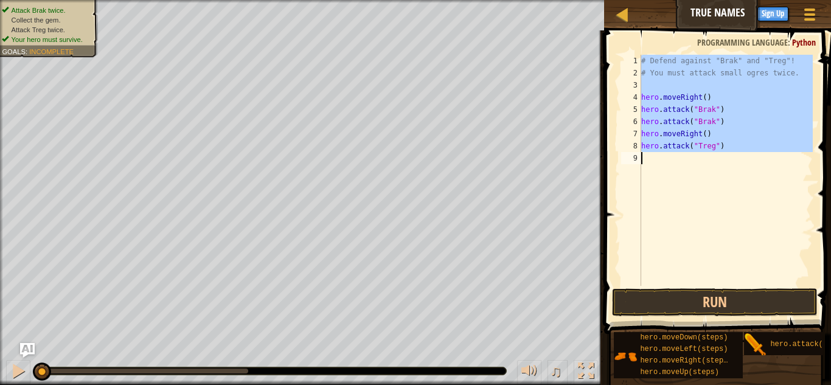
click at [724, 71] on div "# Defend against "Brak" and "Treg"! # You must attack small ogres twice. hero .…" at bounding box center [725, 170] width 174 height 231
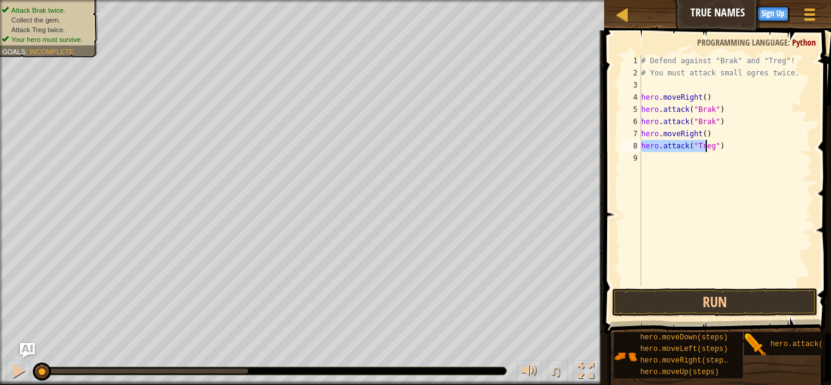
drag, startPoint x: 642, startPoint y: 145, endPoint x: 706, endPoint y: 150, distance: 64.0
click at [706, 150] on div "# Defend against "Brak" and "Treg"! # You must attack small ogres twice. hero .…" at bounding box center [725, 182] width 174 height 255
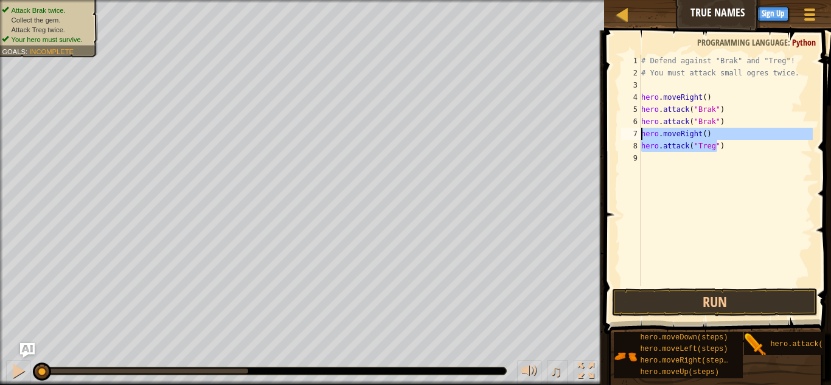
click at [480, 131] on div "Map True Names Game Menu Done Sign Up Hints Ask AI 1 הההההההההההההההההההההההההה…" at bounding box center [415, 192] width 831 height 385
type textarea "hero.attack("Treg")"
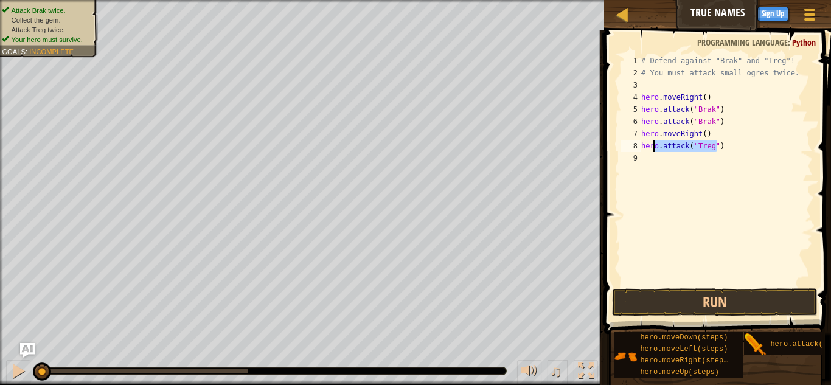
drag, startPoint x: 724, startPoint y: 151, endPoint x: 634, endPoint y: 148, distance: 89.4
click at [651, 147] on div "# Defend against "Brak" and "Treg"! # You must attack small ogres twice. hero .…" at bounding box center [725, 182] width 174 height 255
drag, startPoint x: 716, startPoint y: 143, endPoint x: 688, endPoint y: 140, distance: 28.1
click at [688, 140] on div "# Defend against "Brak" and "Treg"! # You must attack small ogres twice. hero .…" at bounding box center [725, 182] width 174 height 255
click at [770, 160] on div "# Defend against "Brak" and "Treg"! # You must attack small ogres twice. hero .…" at bounding box center [725, 182] width 174 height 255
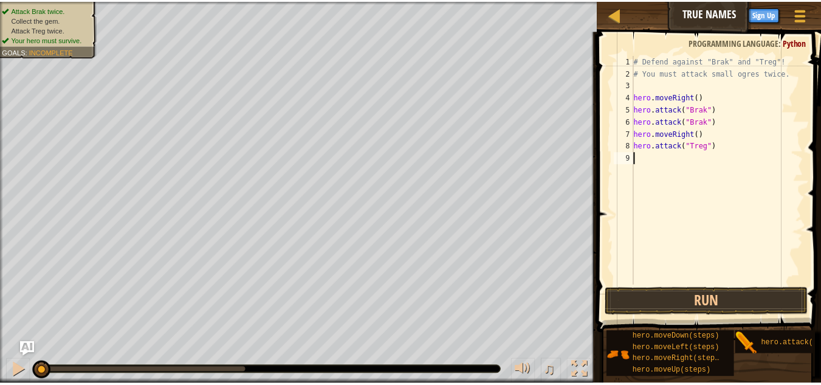
scroll to position [5, 0]
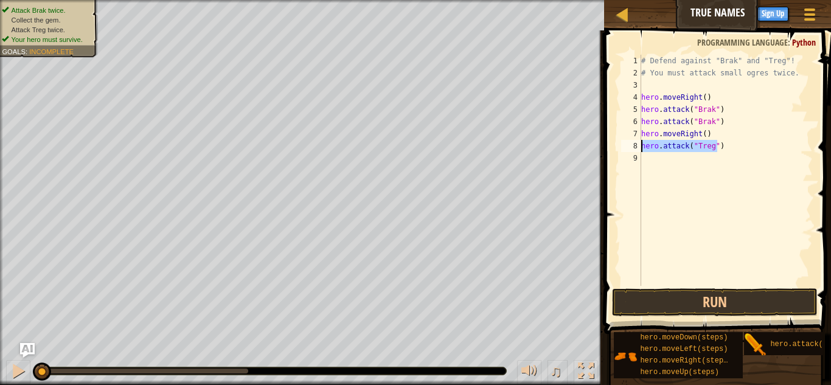
drag, startPoint x: 716, startPoint y: 142, endPoint x: 642, endPoint y: 144, distance: 73.6
click at [642, 144] on div "# Defend against "Brak" and "Treg"! # You must attack small ogres twice. hero .…" at bounding box center [725, 182] width 174 height 255
type textarea "hero.attack("Treg")"
click at [655, 182] on div "# Defend against "Brak" and "Treg"! # You must attack small ogres twice. hero .…" at bounding box center [725, 182] width 174 height 255
paste textarea "hero.attack("Treg")"
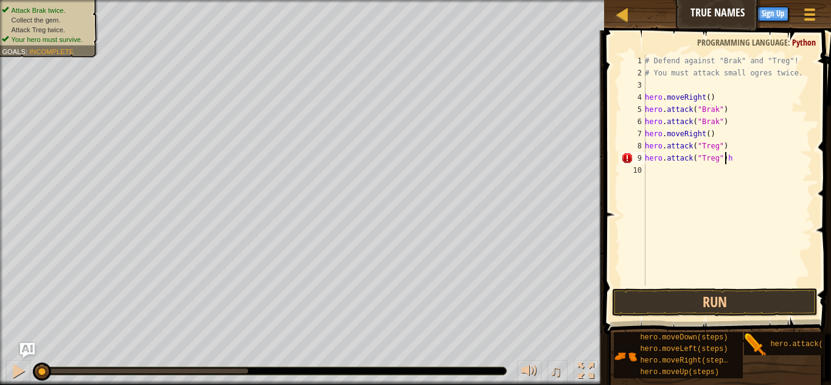
type textarea "hero.attack("Treg")"
paste textarea "hero.attack("Treg")"
type textarea "hero.attack("Treg")"
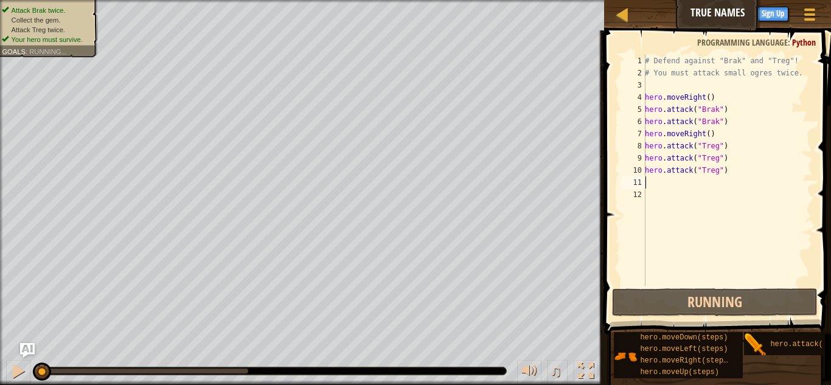
paste textarea "hero.attack("Treg")"
type textarea "hero.attack("Treg")"
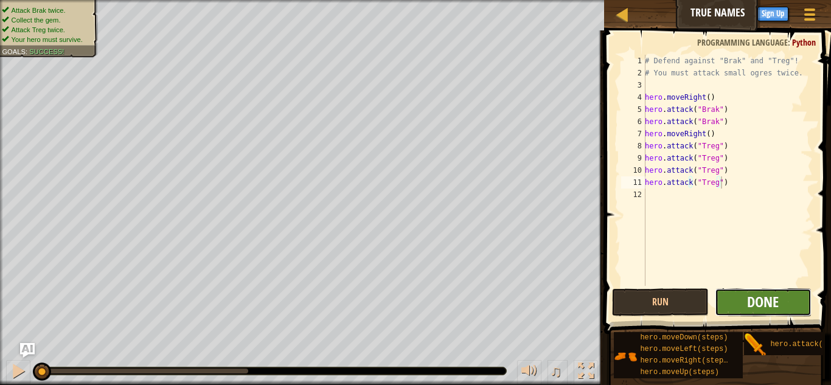
click at [761, 299] on span "Done" at bounding box center [763, 301] width 32 height 19
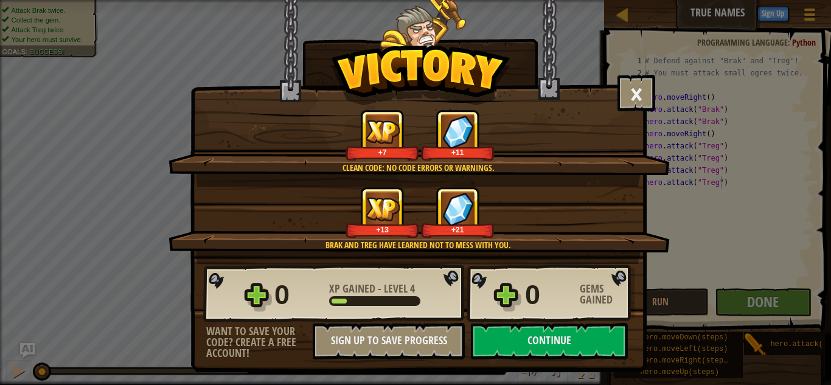
click at [629, 343] on div "Continue" at bounding box center [549, 341] width 169 height 36
click at [595, 325] on button "Continue" at bounding box center [549, 341] width 157 height 36
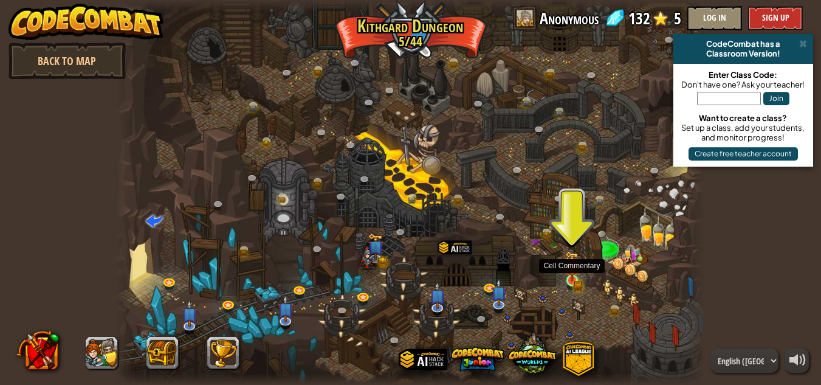
click at [566, 274] on img at bounding box center [572, 266] width 14 height 30
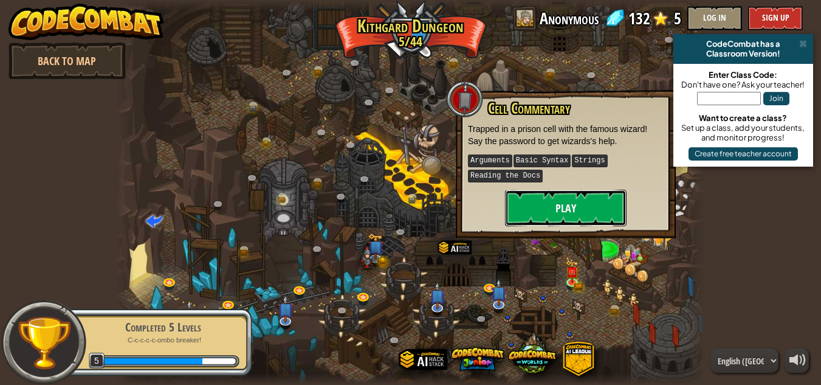
click at [587, 201] on button "Play" at bounding box center [566, 208] width 122 height 36
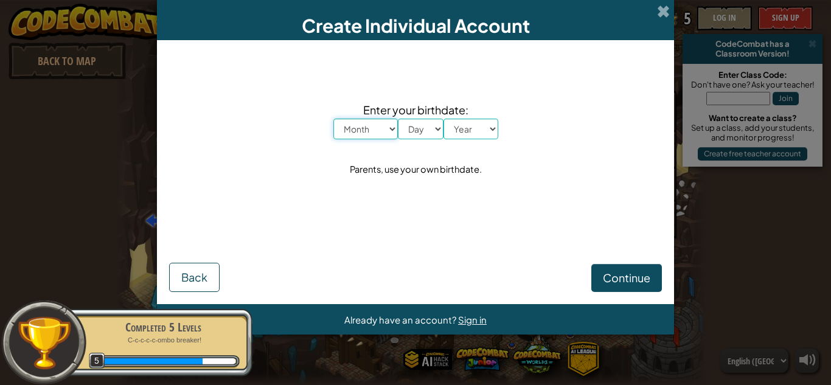
click at [382, 130] on select "Month January February March April May June July August September October Novem…" at bounding box center [365, 129] width 64 height 21
select select "12"
click at [333, 119] on select "Month January February March April May June July August September October Novem…" at bounding box center [365, 129] width 64 height 21
click at [430, 137] on select "Day 1 2 3 4 5 6 7 8 9 10 11 12 13 14 15 16 17 18 19 20 21 22 23 24 25 26 27 28 …" at bounding box center [421, 129] width 46 height 21
select select "4"
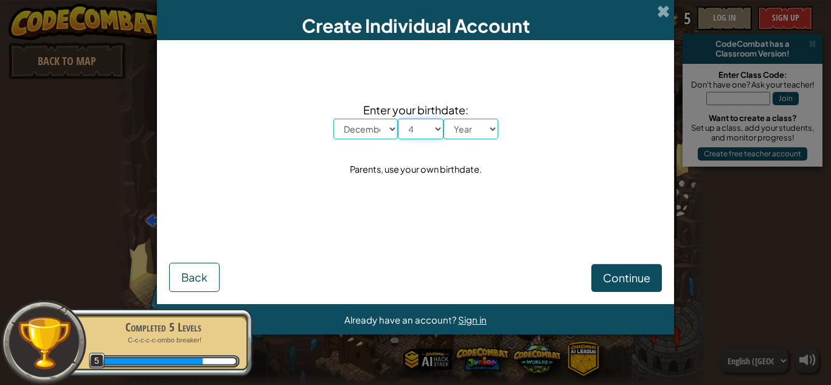
click at [398, 119] on select "Day 1 2 3 4 5 6 7 8 9 10 11 12 13 14 15 16 17 18 19 20 21 22 23 24 25 26 27 28 …" at bounding box center [421, 129] width 46 height 21
click at [475, 126] on select "Year [DATE] 2024 2023 2022 2021 2020 2019 2018 2017 2016 2015 2014 2013 2012 20…" at bounding box center [470, 129] width 55 height 21
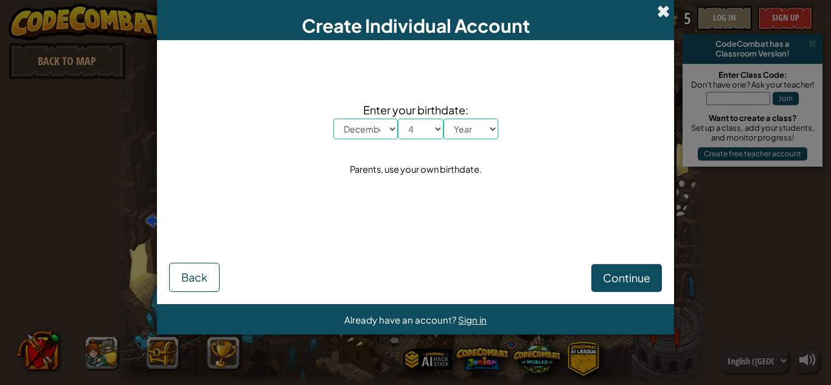
click at [664, 5] on span at bounding box center [663, 11] width 13 height 13
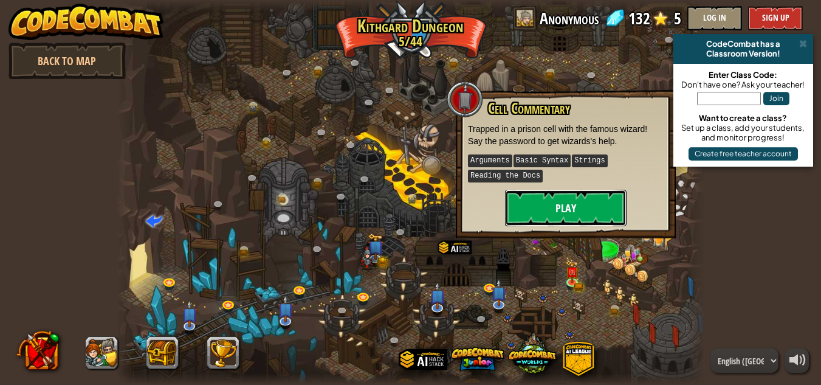
click at [522, 200] on button "Play" at bounding box center [566, 208] width 122 height 36
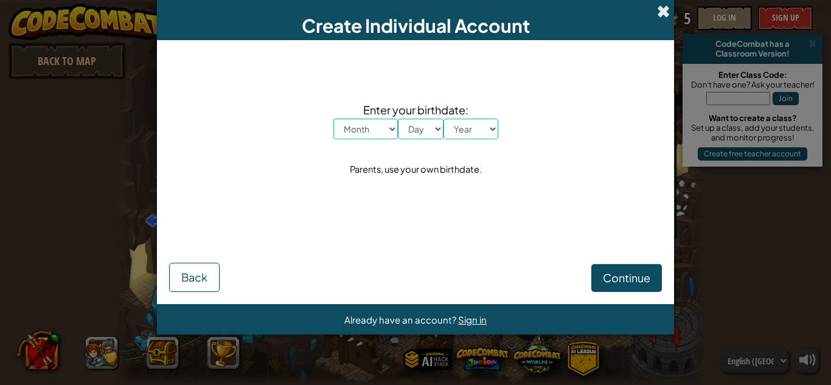
click at [667, 18] on span at bounding box center [663, 11] width 13 height 13
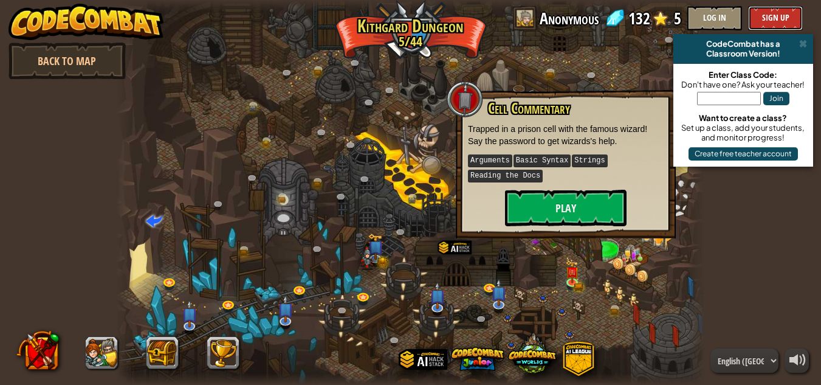
click at [774, 17] on button "Sign Up" at bounding box center [775, 18] width 55 height 24
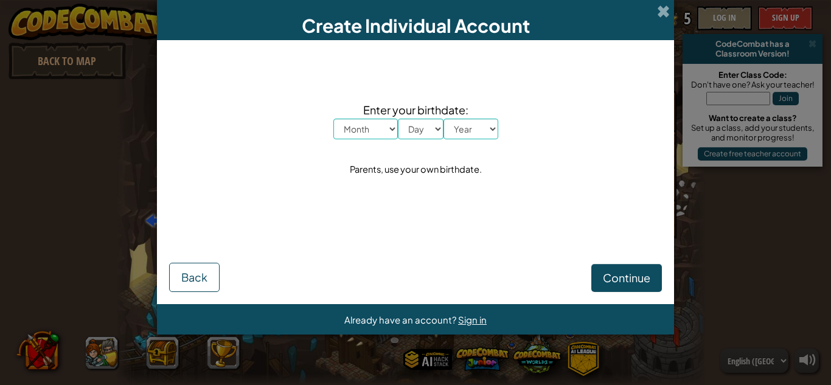
click at [373, 117] on span "Enter your birthdate:" at bounding box center [415, 110] width 165 height 18
click at [375, 132] on select "Month January February March April May June July August September October Novem…" at bounding box center [365, 129] width 64 height 21
click at [375, 140] on div "Enter your birthdate: Month January February March April May June July August S…" at bounding box center [415, 139] width 492 height 174
click at [391, 128] on select "Month January February March April May June July August September October Novem…" at bounding box center [365, 129] width 64 height 21
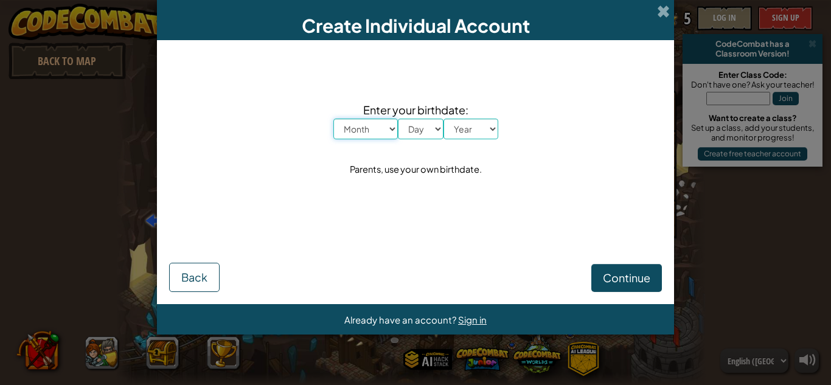
select select "9"
click at [333, 119] on select "Month January February March April May June July August September October Novem…" at bounding box center [365, 129] width 64 height 21
click at [421, 157] on div "Enter your birthdate: Month January February March April May June July August S…" at bounding box center [415, 139] width 492 height 174
select select "13"
click at [398, 119] on select "Day 1 2 3 4 5 6 7 8 9 10 11 12 13 14 15 16 17 18 19 20 21 22 23 24 25 26 27 28 …" at bounding box center [421, 129] width 46 height 21
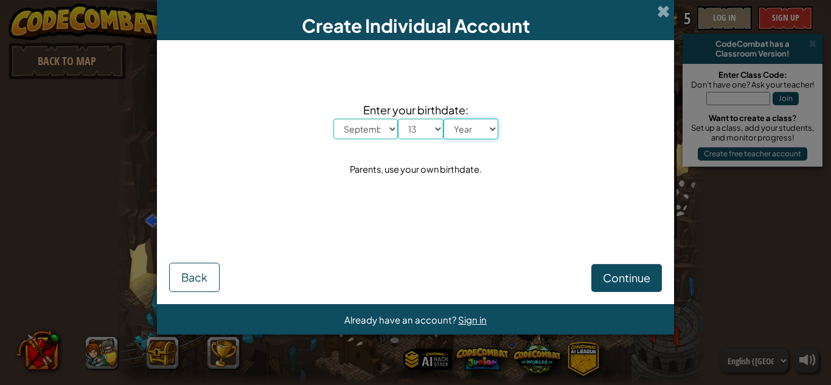
click at [473, 133] on select "Year [DATE] 2024 2023 2022 2021 2020 2019 2018 2017 2016 2015 2014 2013 2012 20…" at bounding box center [470, 129] width 55 height 21
select select "2011"
click at [443, 119] on select "Year [DATE] 2024 2023 2022 2021 2020 2019 2018 2017 2016 2015 2014 2013 2012 20…" at bounding box center [470, 129] width 55 height 21
click at [615, 277] on span "Continue" at bounding box center [626, 278] width 47 height 14
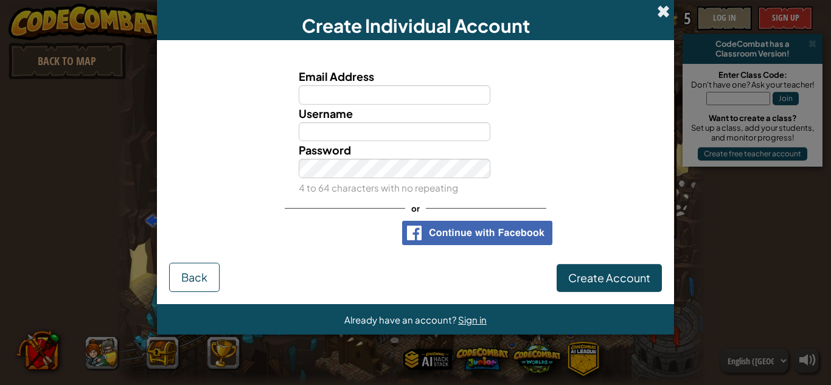
click at [665, 13] on span at bounding box center [663, 11] width 13 height 13
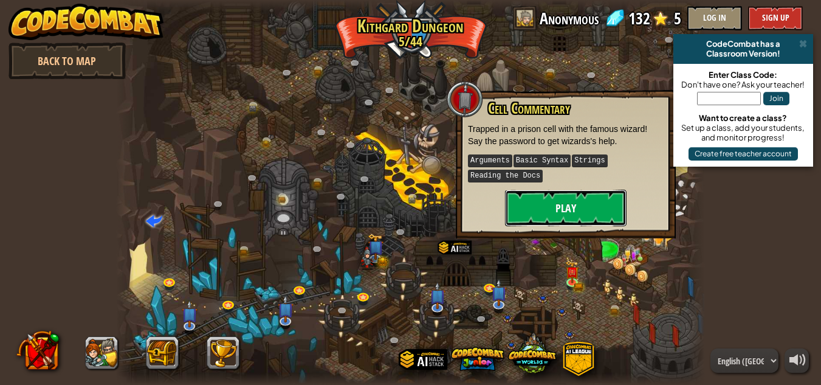
drag, startPoint x: 568, startPoint y: 192, endPoint x: 536, endPoint y: 196, distance: 32.5
click at [536, 196] on button "Play" at bounding box center [566, 208] width 122 height 36
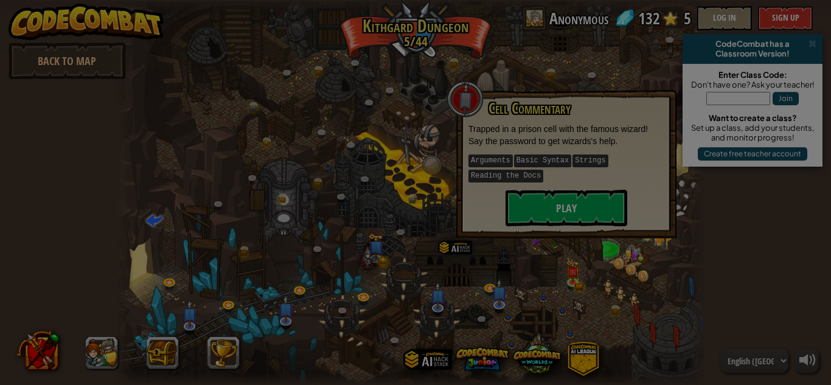
click at [536, 1] on body "powered by Back to Map CodeCombat has a Classroom Version! Enter Class Code: Do…" at bounding box center [415, 0] width 831 height 1
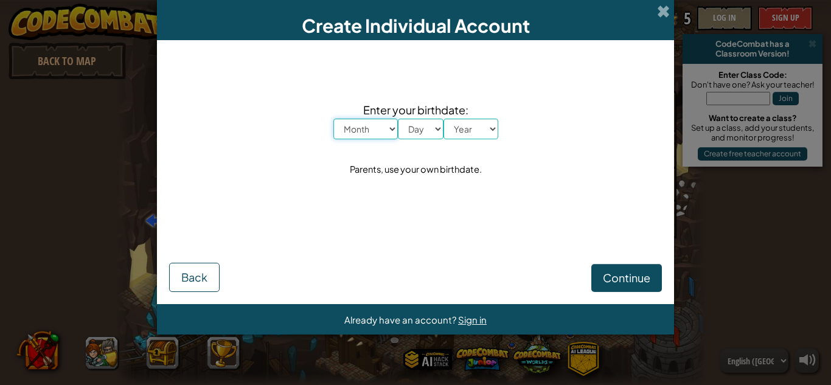
click at [380, 134] on select "Month January February March April May June July August September October Novem…" at bounding box center [365, 129] width 64 height 21
select select "11"
click at [333, 119] on select "Month January February March April May June July August September October Novem…" at bounding box center [365, 129] width 64 height 21
click at [430, 130] on select "Day 1 2 3 4 5 6 7 8 9 10 11 12 13 14 15 16 17 18 19 20 21 22 23 24 25 26 27 28 …" at bounding box center [421, 129] width 46 height 21
select select "8"
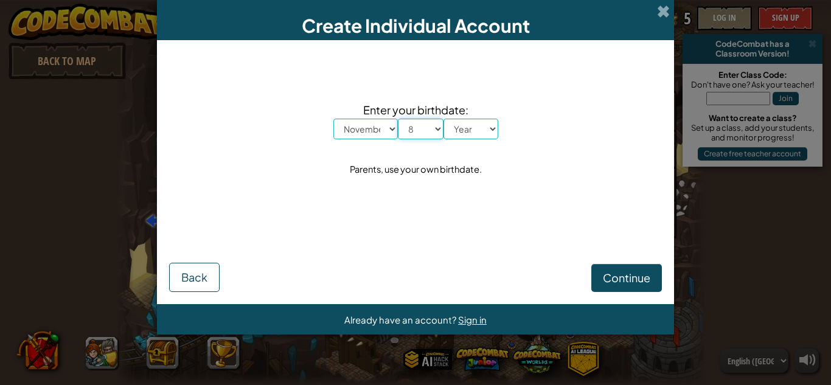
click at [398, 119] on select "Day 1 2 3 4 5 6 7 8 9 10 11 12 13 14 15 16 17 18 19 20 21 22 23 24 25 26 27 28 …" at bounding box center [421, 129] width 46 height 21
click at [479, 132] on select "Year [DATE] 2024 2023 2022 2021 2020 2019 2018 2017 2016 2015 2014 2013 2012 20…" at bounding box center [470, 129] width 55 height 21
select select "2012"
click at [443, 119] on select "Year [DATE] 2024 2023 2022 2021 2020 2019 2018 2017 2016 2015 2014 2013 2012 20…" at bounding box center [470, 129] width 55 height 21
click at [613, 274] on span "Continue" at bounding box center [626, 278] width 47 height 14
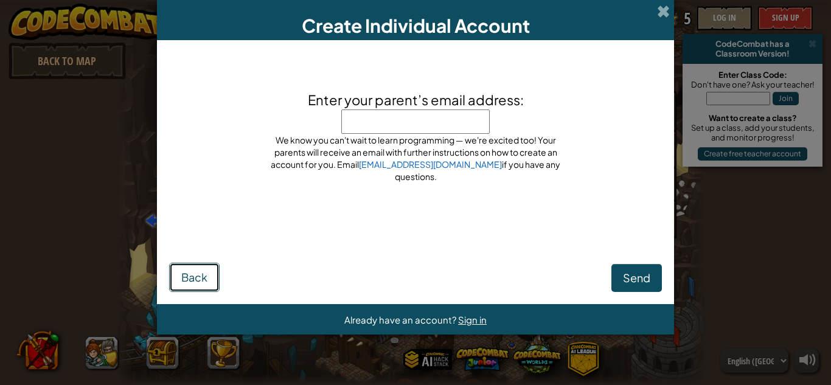
click at [180, 278] on button "Back" at bounding box center [194, 277] width 50 height 29
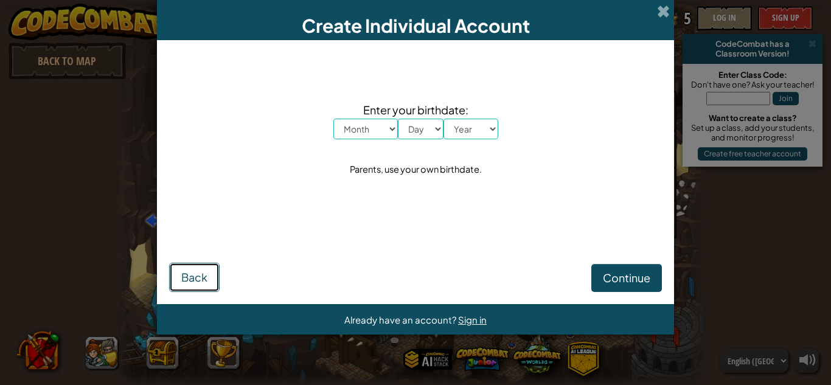
click at [180, 278] on button "Back" at bounding box center [194, 277] width 50 height 29
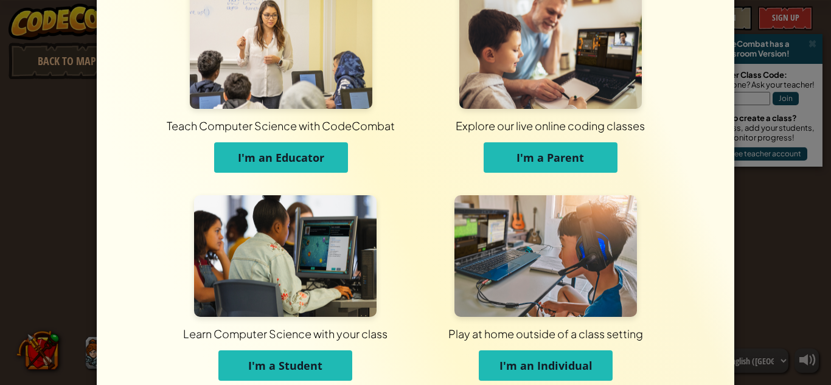
scroll to position [97, 0]
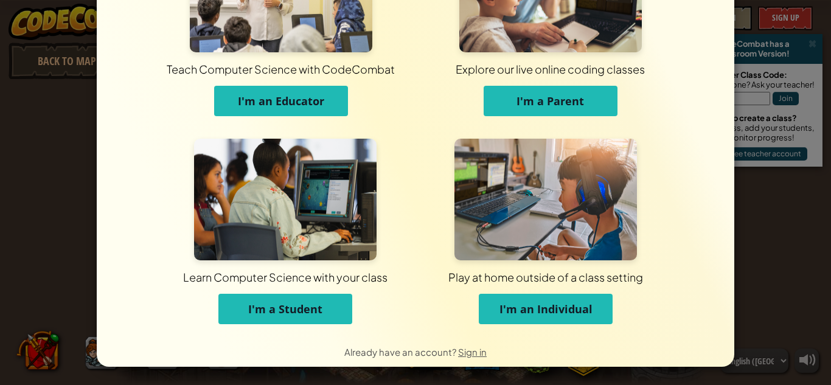
click at [550, 307] on span "I'm an Individual" at bounding box center [545, 309] width 93 height 15
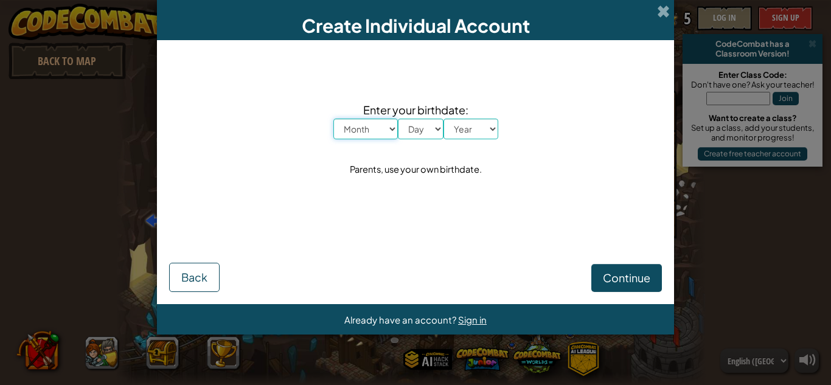
scroll to position [0, 0]
click at [385, 124] on select "Month January February March April May June July August September October Novem…" at bounding box center [365, 129] width 64 height 21
select select "12"
click at [333, 119] on select "Month January February March April May June July August September October Novem…" at bounding box center [365, 129] width 64 height 21
click at [426, 132] on select "Day 1 2 3 4 5 6 7 8 9 10 11 12 13 14 15 16 17 18 19 20 21 22 23 24 25 26 27 28 …" at bounding box center [421, 129] width 46 height 21
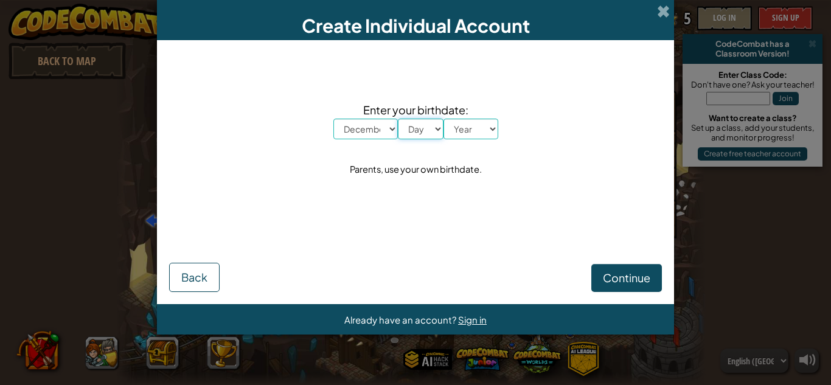
select select "14"
click at [398, 119] on select "Day 1 2 3 4 5 6 7 8 9 10 11 12 13 14 15 16 17 18 19 20 21 22 23 24 25 26 27 28 …" at bounding box center [421, 129] width 46 height 21
click at [479, 141] on div "Enter your birthdate: Month January February March April May June July August S…" at bounding box center [415, 139] width 492 height 174
click at [475, 122] on select "Year [DATE] 2024 2023 2022 2021 2020 2019 2018 2017 2016 2015 2014 2013 2012 20…" at bounding box center [470, 129] width 55 height 21
select select "2013"
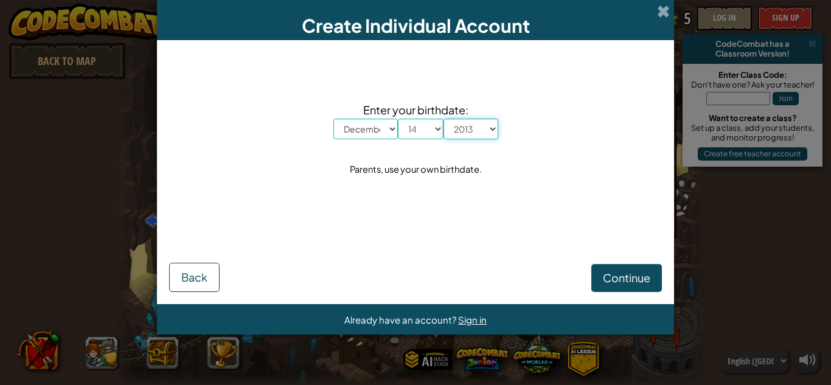
click at [443, 119] on select "Year [DATE] 2024 2023 2022 2021 2020 2019 2018 2017 2016 2015 2014 2013 2012 20…" at bounding box center [470, 129] width 55 height 21
click at [627, 280] on span "Continue" at bounding box center [626, 278] width 47 height 14
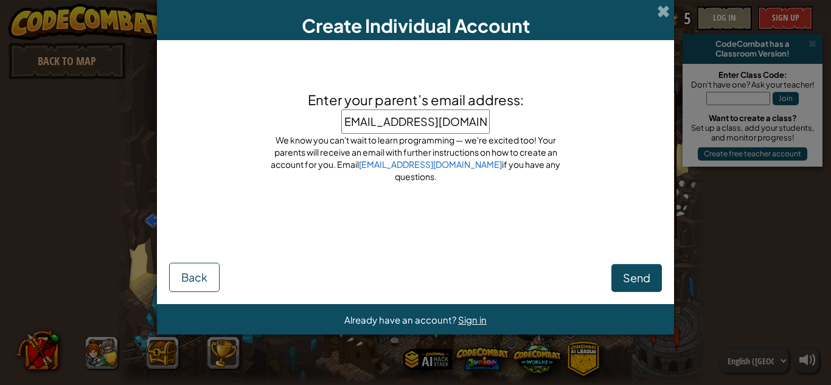
type input "[EMAIL_ADDRESS][DOMAIN_NAME]"
click at [644, 274] on span "Send" at bounding box center [636, 278] width 27 height 14
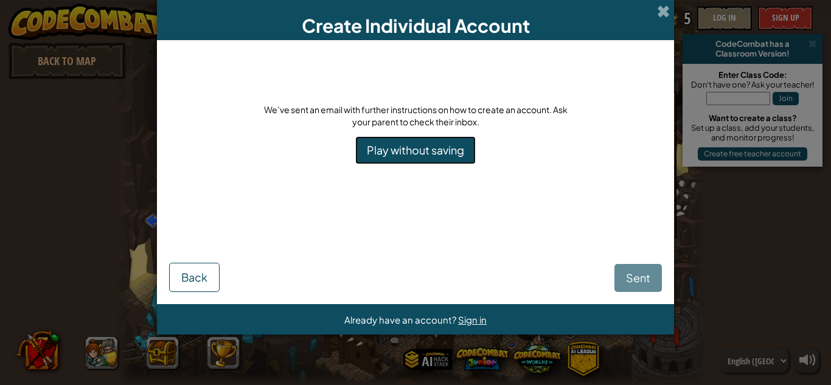
click at [403, 139] on link "Play without saving" at bounding box center [415, 150] width 120 height 28
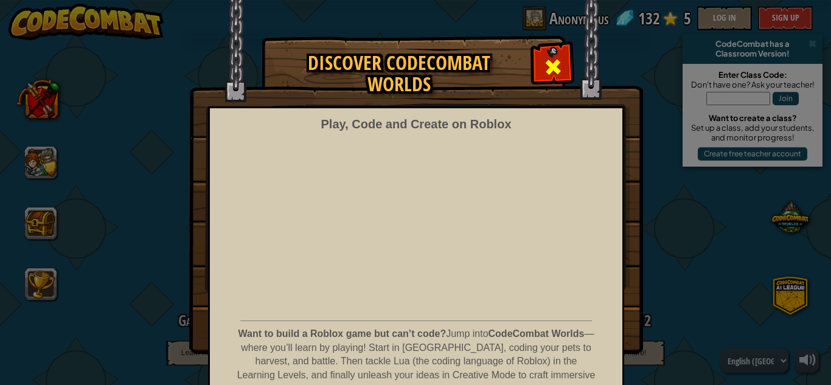
click at [544, 69] on span at bounding box center [552, 66] width 19 height 19
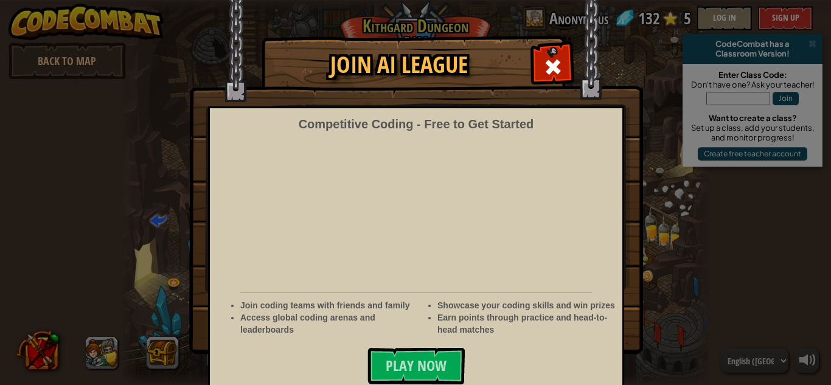
click at [223, 271] on div "Competitive Coding - Free to Get Started Join coding teams with friends and fam…" at bounding box center [416, 249] width 416 height 286
click at [550, 53] on div at bounding box center [552, 65] width 38 height 38
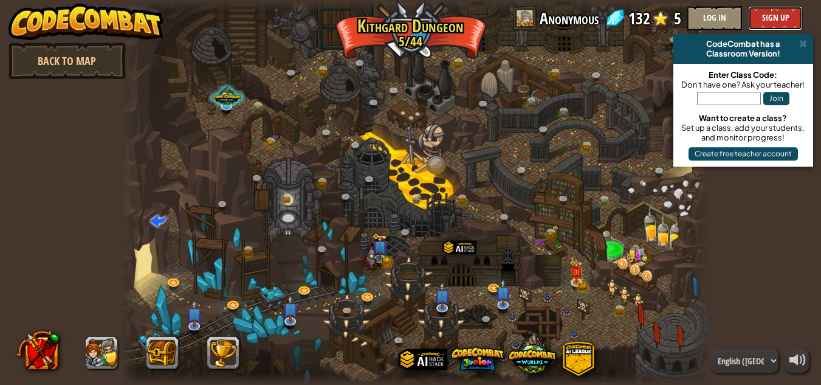
click at [784, 12] on button "Sign Up" at bounding box center [775, 18] width 55 height 24
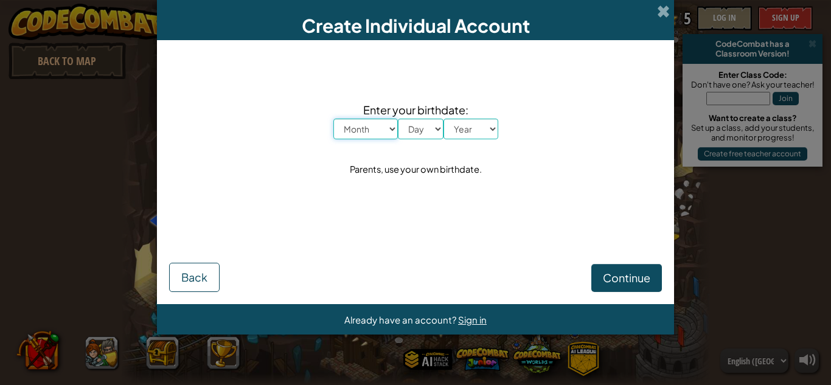
click at [364, 130] on select "Month January February March April May June July August September October Novem…" at bounding box center [365, 129] width 64 height 21
select select "10"
click at [333, 119] on select "Month January February March April May June July August September October Novem…" at bounding box center [365, 129] width 64 height 21
drag, startPoint x: 429, startPoint y: 125, endPoint x: 429, endPoint y: 134, distance: 9.1
click at [429, 125] on select "Day 1 2 3 4 5 6 7 8 9 10 11 12 13 14 15 16 17 18 19 20 21 22 23 24 25 26 27 28 …" at bounding box center [421, 129] width 46 height 21
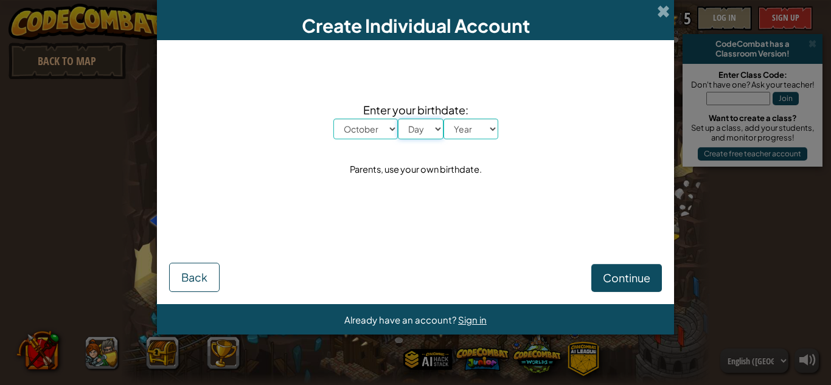
select select "8"
click at [398, 119] on select "Day 1 2 3 4 5 6 7 8 9 10 11 12 13 14 15 16 17 18 19 20 21 22 23 24 25 26 27 28 …" at bounding box center [421, 129] width 46 height 21
click at [474, 135] on select "Year [DATE] 2024 2023 2022 2021 2020 2019 2018 2017 2016 2015 2014 2013 2012 20…" at bounding box center [470, 129] width 55 height 21
select select "2011"
click at [443, 119] on select "Year [DATE] 2024 2023 2022 2021 2020 2019 2018 2017 2016 2015 2014 2013 2012 20…" at bounding box center [470, 129] width 55 height 21
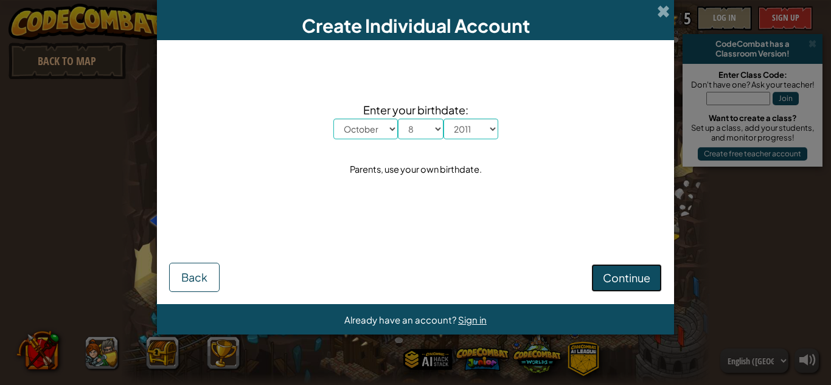
click at [635, 270] on button "Continue" at bounding box center [626, 278] width 71 height 28
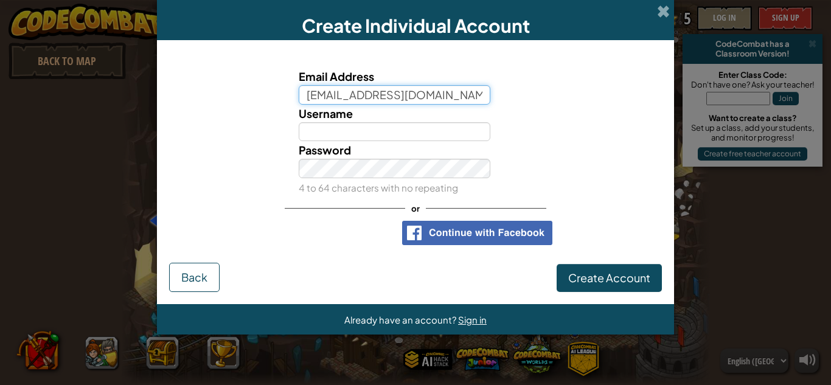
type input "[EMAIL_ADDRESS][DOMAIN_NAME]"
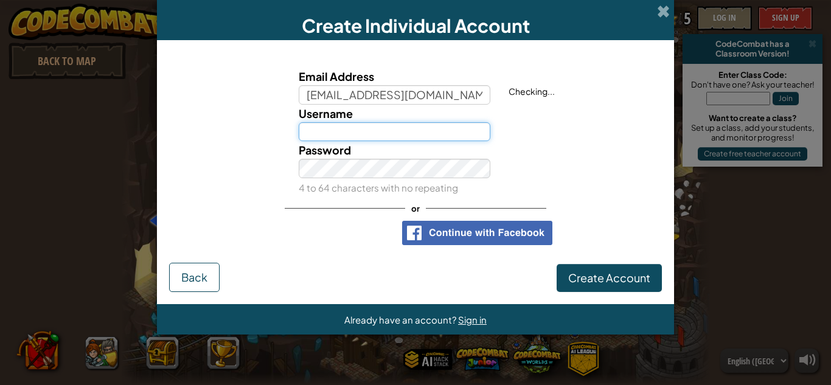
click at [368, 128] on input "Username" at bounding box center [395, 131] width 192 height 19
type input "a"
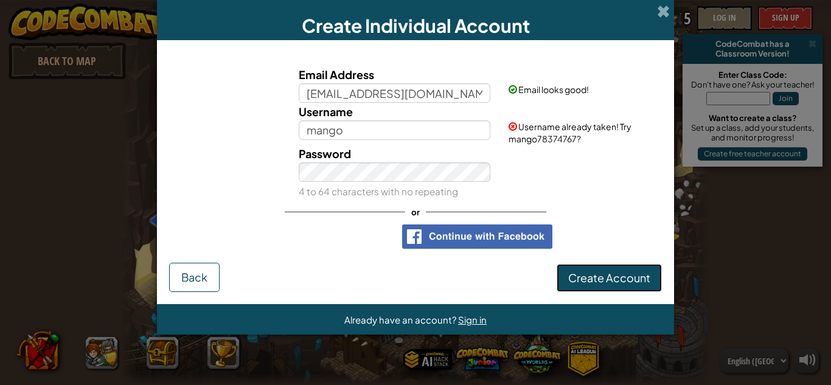
click at [621, 271] on span "Create Account" at bounding box center [609, 278] width 82 height 14
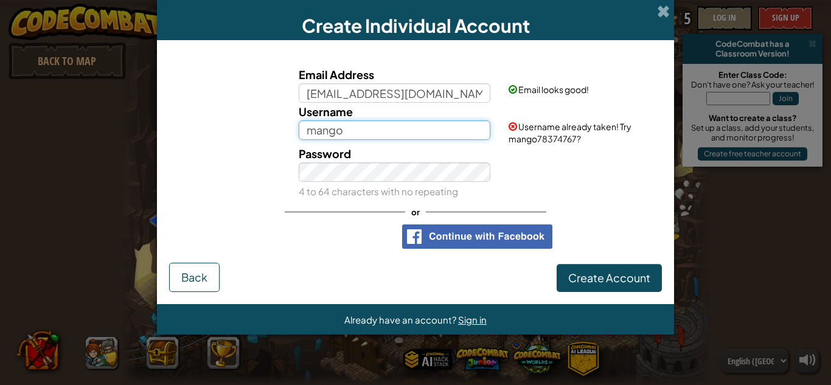
click at [413, 123] on input "mango" at bounding box center [395, 129] width 192 height 19
type input "mango is good"
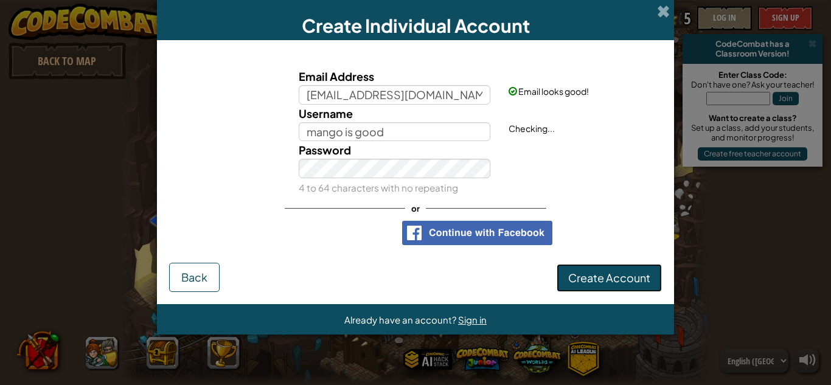
click at [632, 283] on button "Create Account" at bounding box center [608, 278] width 105 height 28
click at [630, 272] on button "Create Account" at bounding box center [608, 278] width 105 height 28
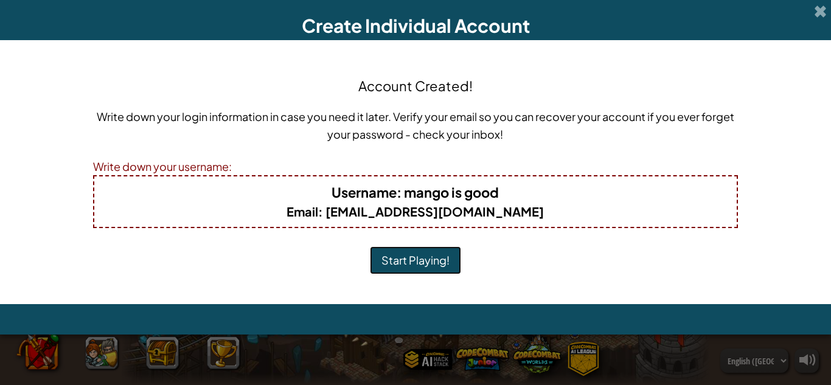
click at [445, 256] on button "Start Playing!" at bounding box center [415, 260] width 91 height 28
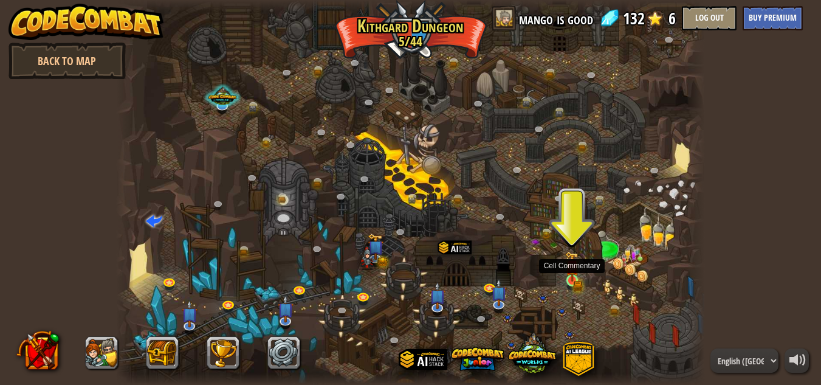
click at [574, 276] on img at bounding box center [572, 266] width 14 height 30
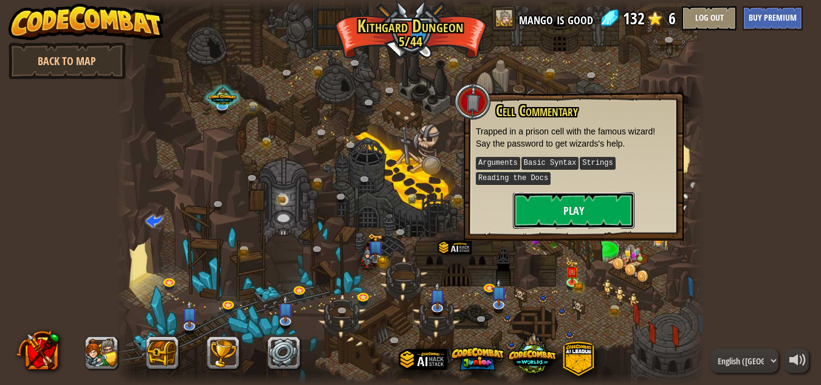
click at [606, 200] on button "Play" at bounding box center [574, 210] width 122 height 36
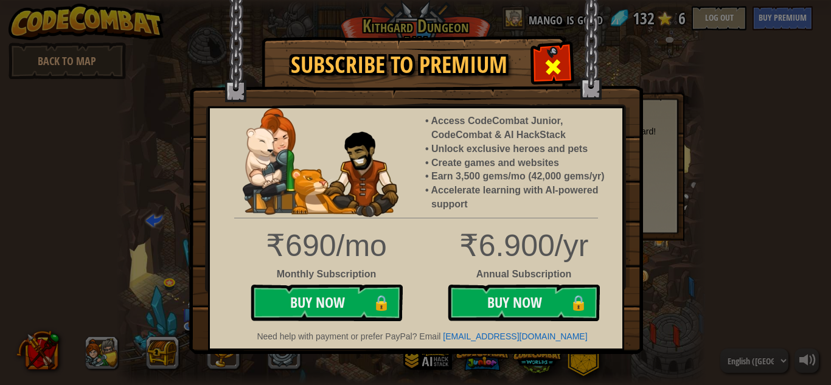
click at [554, 59] on span at bounding box center [552, 66] width 19 height 19
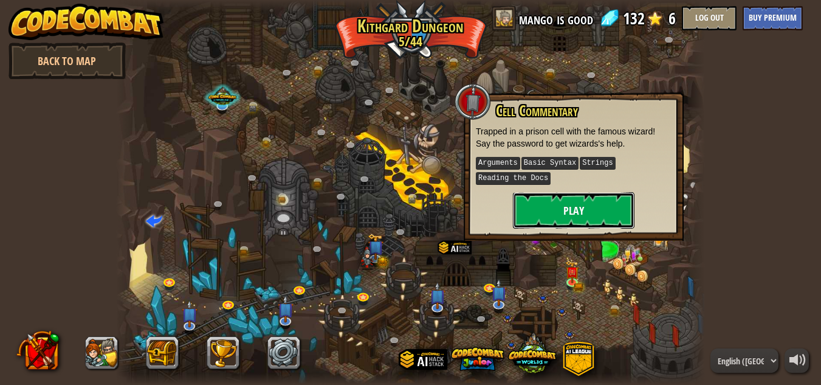
click at [577, 198] on button "Play" at bounding box center [574, 210] width 122 height 36
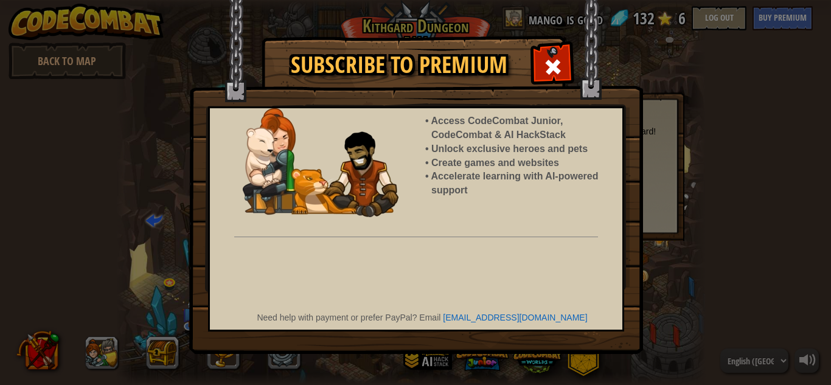
click at [545, 43] on img at bounding box center [416, 177] width 454 height 354
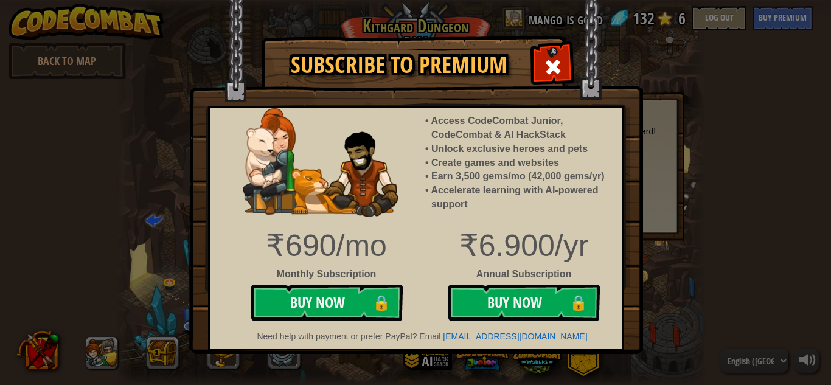
click at [545, 63] on span at bounding box center [552, 66] width 19 height 19
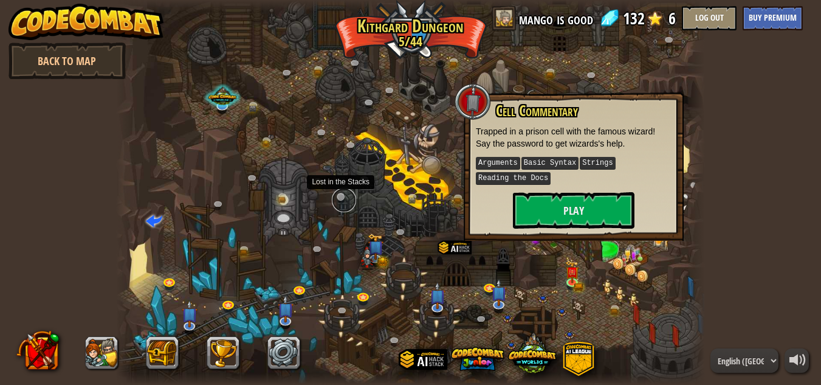
click at [339, 192] on link at bounding box center [344, 200] width 24 height 24
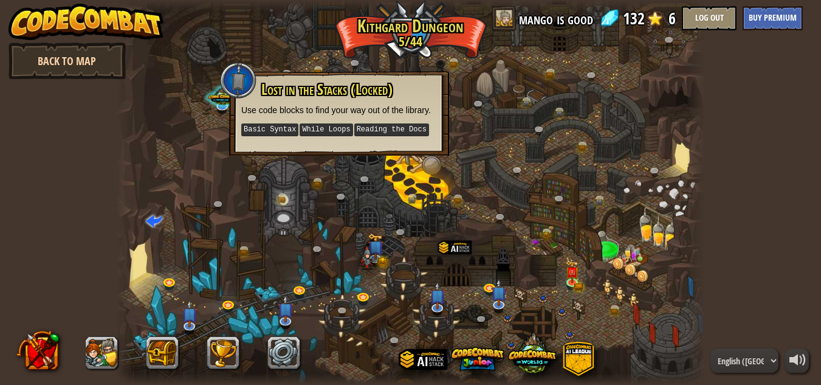
click at [79, 60] on link "Back to Map" at bounding box center [67, 61] width 117 height 36
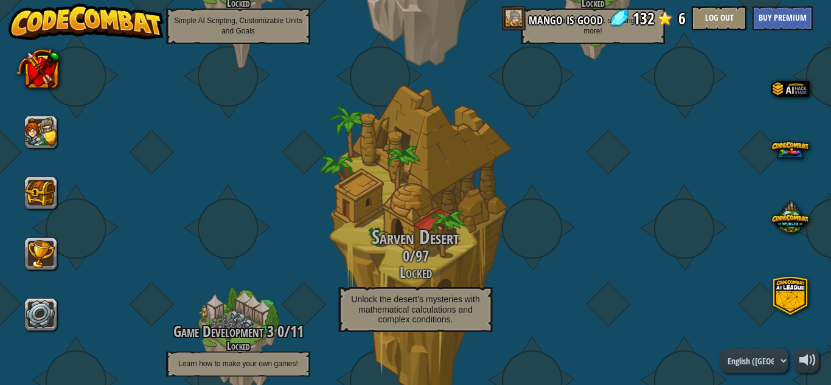
scroll to position [506, 0]
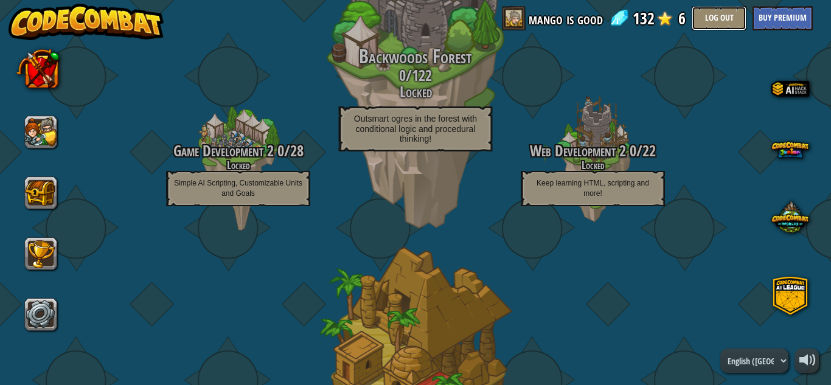
click at [702, 13] on button "Log Out" at bounding box center [718, 18] width 55 height 24
